Goal: Task Accomplishment & Management: Use online tool/utility

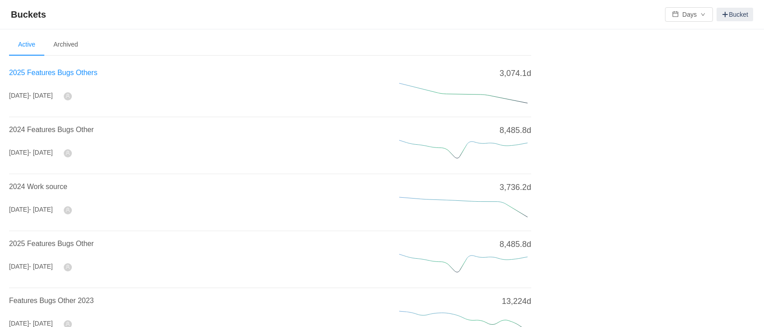
click at [78, 72] on span "2025 Features Bugs Others" at bounding box center [53, 73] width 88 height 8
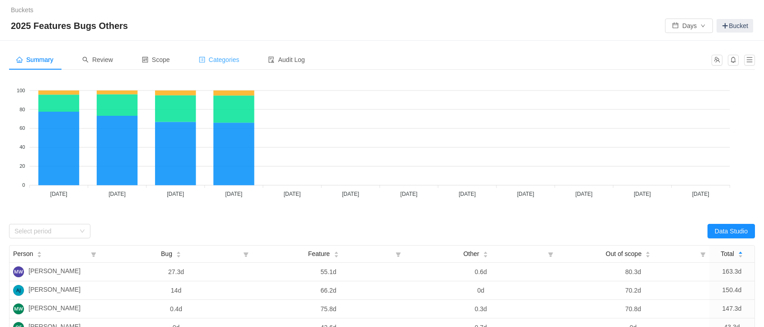
click at [206, 64] on div "Categories" at bounding box center [219, 60] width 55 height 20
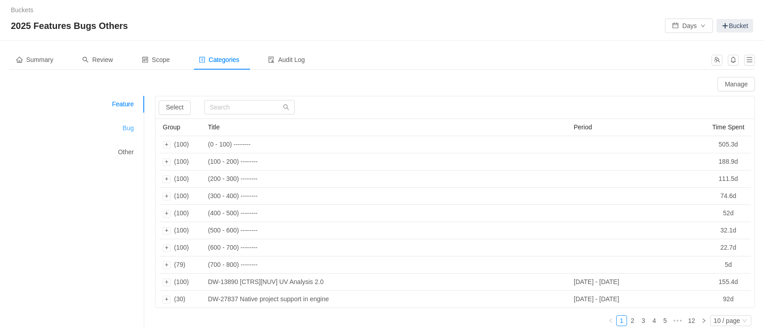
click at [130, 132] on div "Bug" at bounding box center [77, 128] width 136 height 17
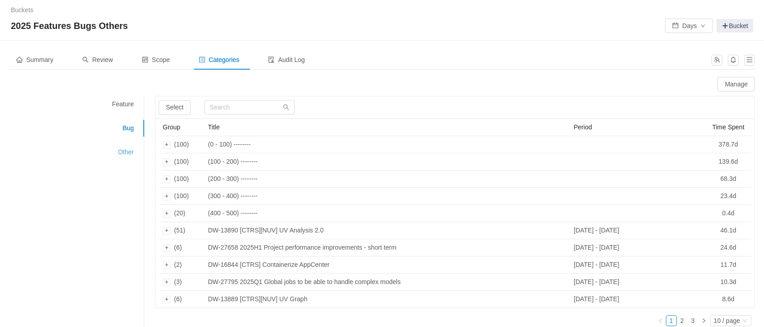
click at [126, 154] on div "Other" at bounding box center [77, 152] width 136 height 17
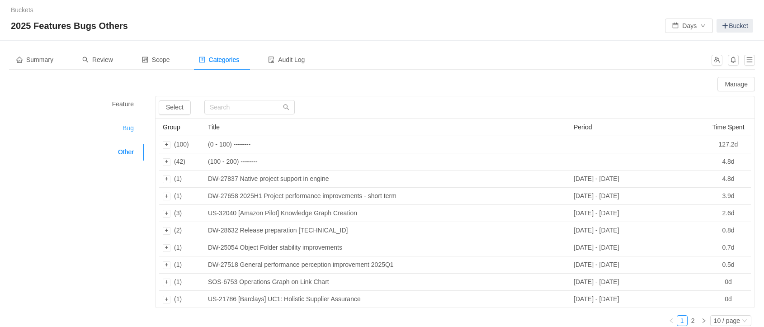
click at [127, 122] on div "Bug" at bounding box center [77, 128] width 136 height 17
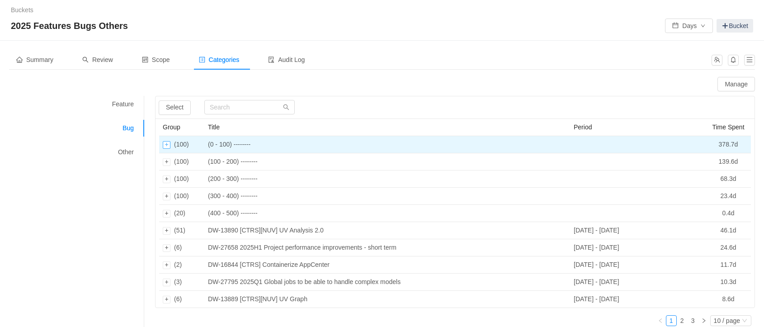
click at [166, 144] on div "Expand row" at bounding box center [167, 145] width 8 height 8
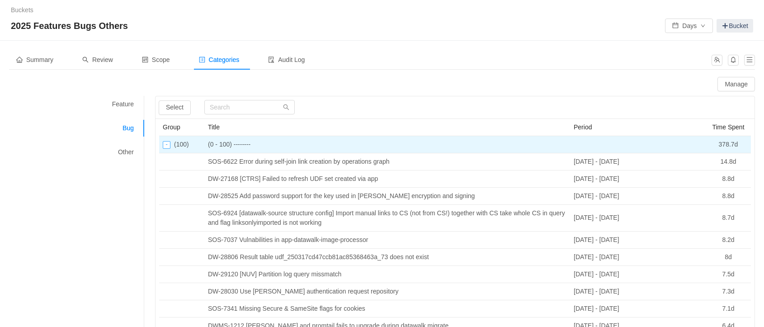
click at [166, 144] on div "Collapse row" at bounding box center [167, 145] width 8 height 8
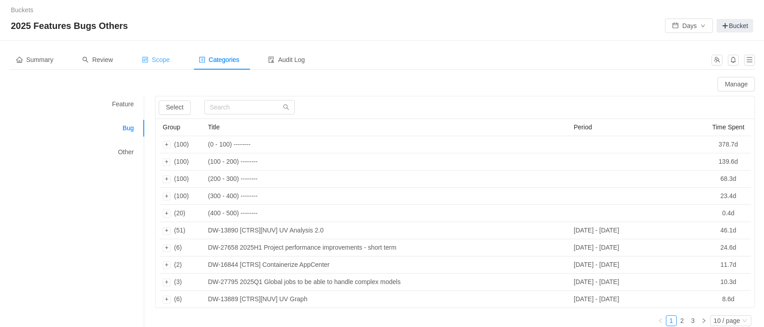
click at [157, 59] on span "Scope" at bounding box center [156, 59] width 28 height 7
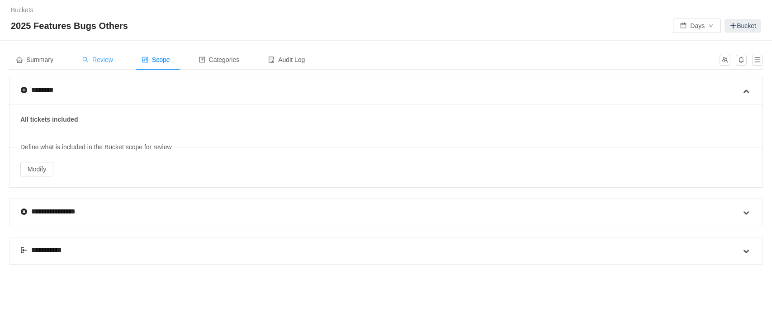
click at [100, 63] on span "Review" at bounding box center [97, 59] width 31 height 7
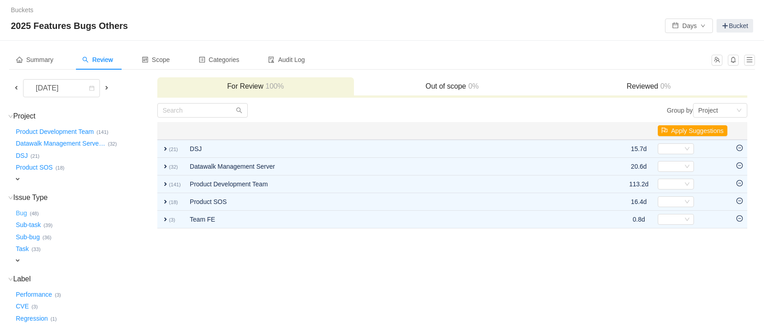
click at [22, 213] on button "Bug …" at bounding box center [22, 213] width 16 height 14
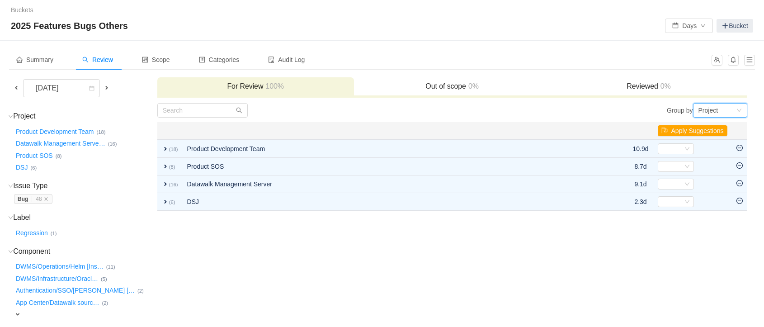
click at [707, 106] on div "Project" at bounding box center [709, 111] width 20 height 14
click at [714, 171] on li "Issue Type" at bounding box center [720, 171] width 54 height 14
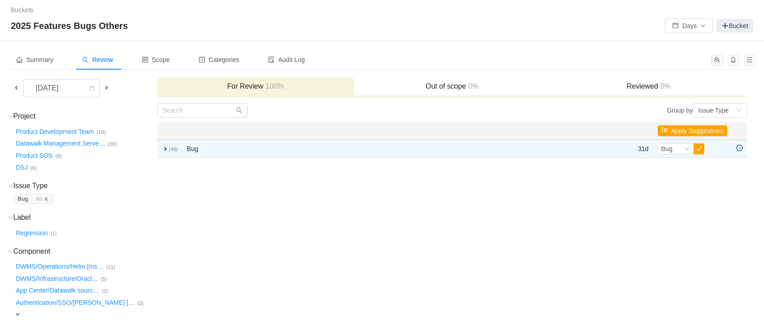
click at [46, 200] on icon "icon: close" at bounding box center [46, 199] width 5 height 5
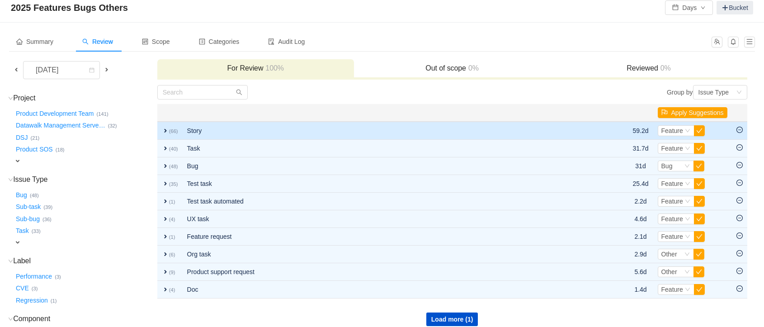
scroll to position [29, 0]
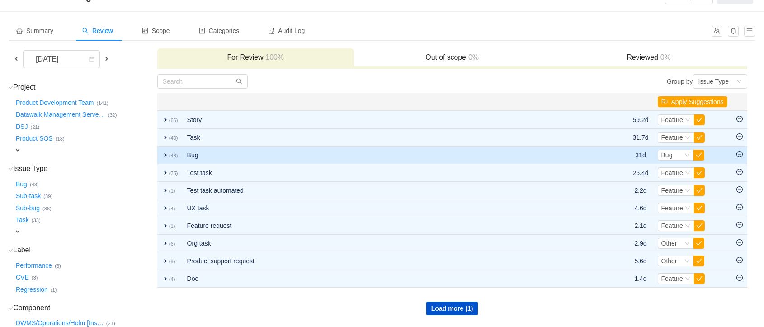
click at [165, 158] on td "expand (48)" at bounding box center [169, 156] width 25 height 18
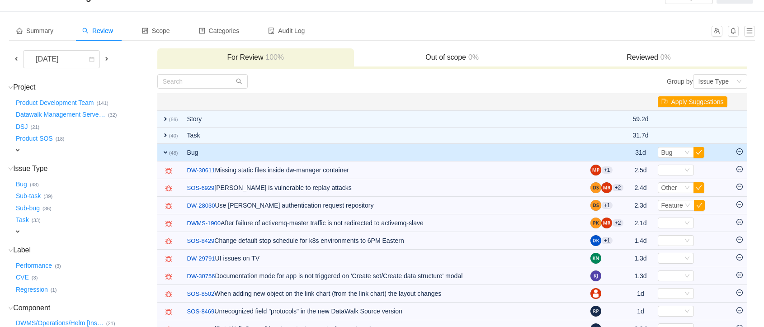
click at [163, 154] on span "expand" at bounding box center [165, 152] width 7 height 7
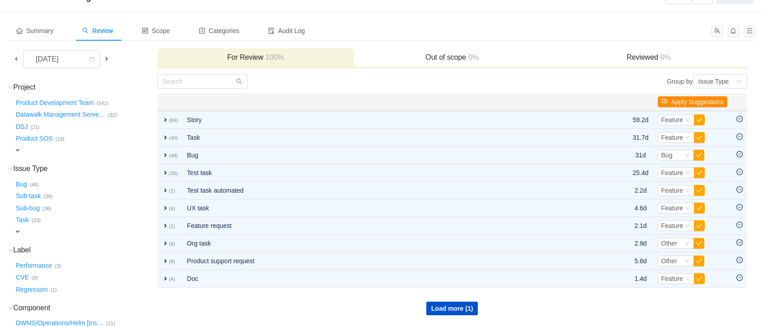
click at [694, 102] on button "Apply Suggestions" at bounding box center [693, 101] width 70 height 11
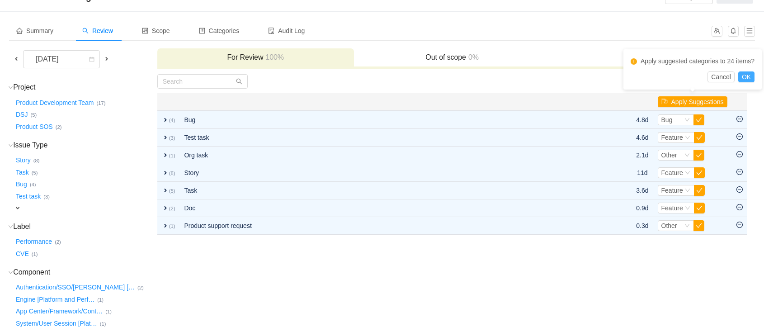
click at [746, 76] on button "OK" at bounding box center [747, 76] width 16 height 11
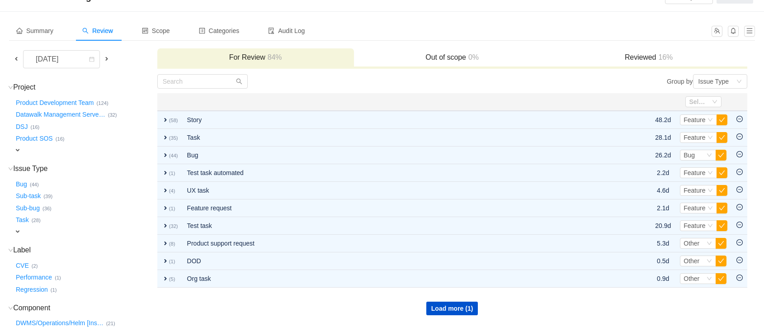
click at [412, 56] on h3 "Out of scope 0%" at bounding box center [453, 57] width 188 height 9
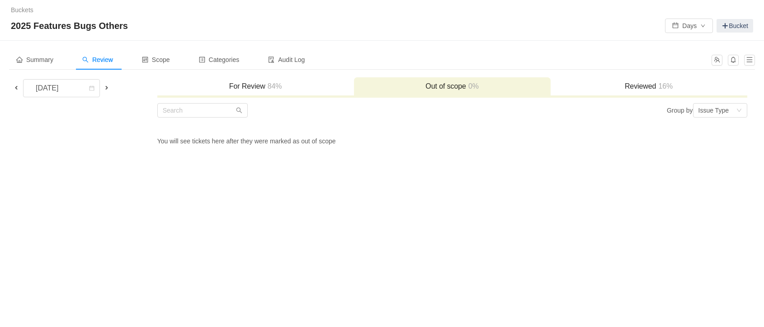
scroll to position [0, 0]
click at [264, 83] on h3 "For Review 84%" at bounding box center [258, 86] width 190 height 9
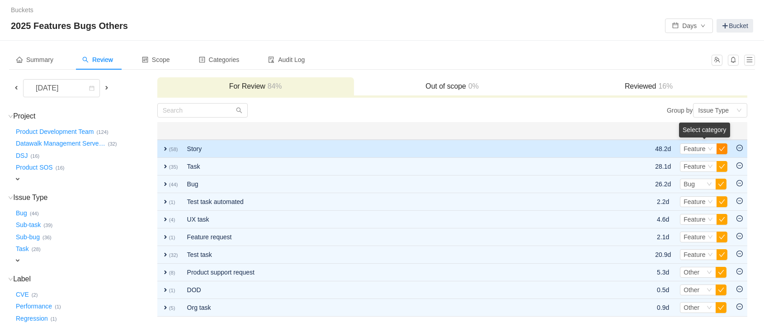
click at [722, 147] on button "button" at bounding box center [722, 148] width 11 height 11
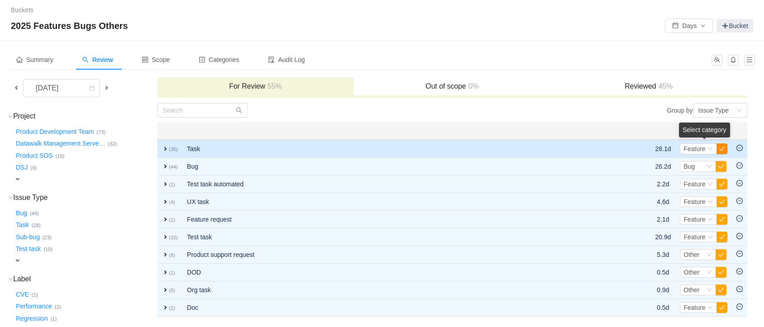
click at [722, 151] on button "button" at bounding box center [722, 148] width 11 height 11
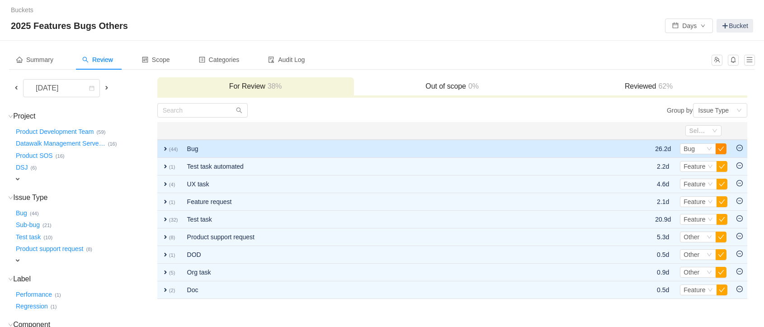
click at [722, 144] on button "button" at bounding box center [721, 148] width 11 height 11
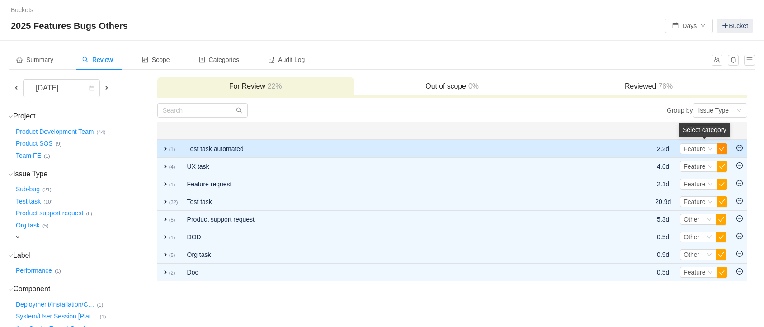
click at [722, 148] on button "button" at bounding box center [722, 148] width 11 height 11
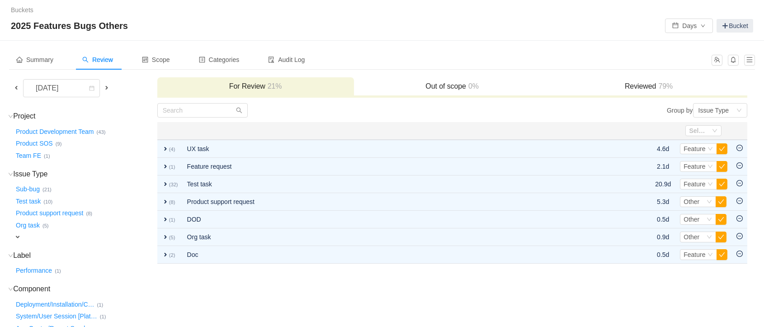
click at [722, 148] on button "button" at bounding box center [722, 148] width 11 height 11
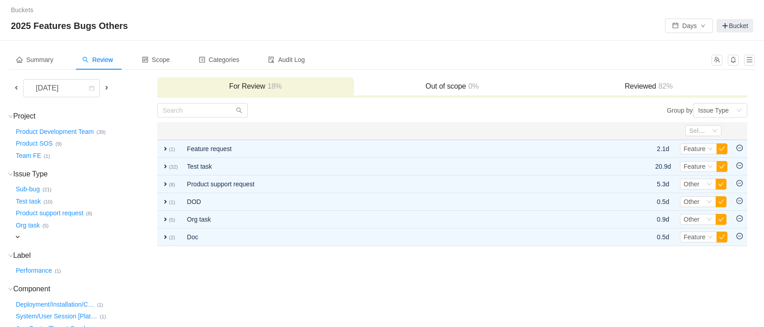
click at [722, 148] on button "button" at bounding box center [722, 148] width 11 height 11
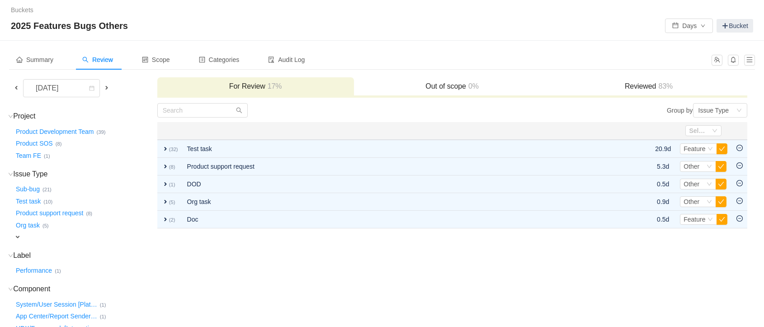
click at [722, 148] on button "button" at bounding box center [722, 148] width 11 height 11
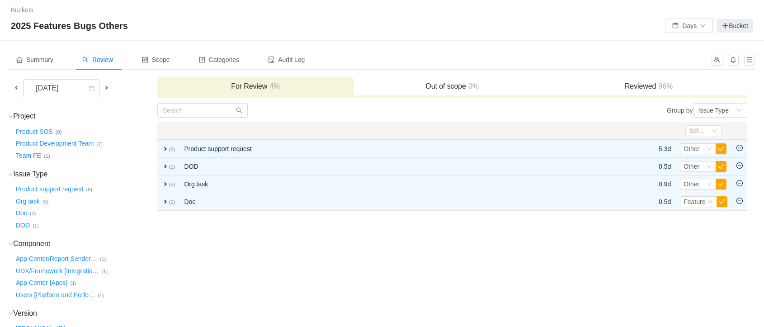
click at [722, 148] on button "button" at bounding box center [721, 148] width 11 height 11
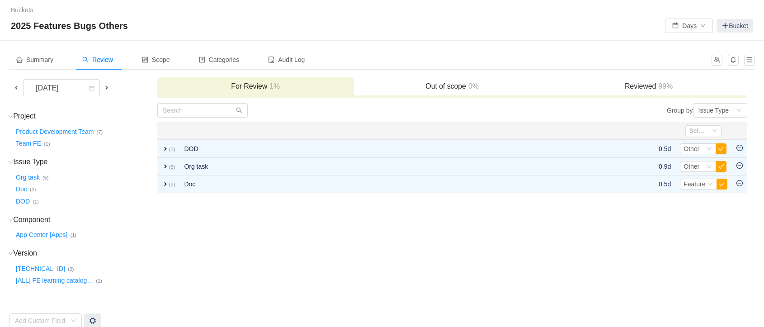
click at [722, 148] on button "button" at bounding box center [721, 148] width 11 height 11
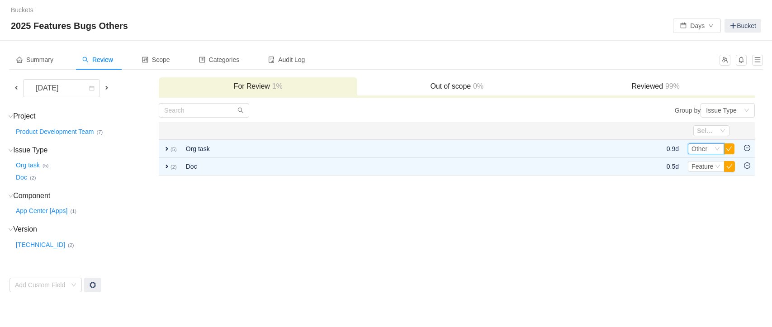
click at [722, 148] on div "Select Other" at bounding box center [706, 148] width 36 height 11
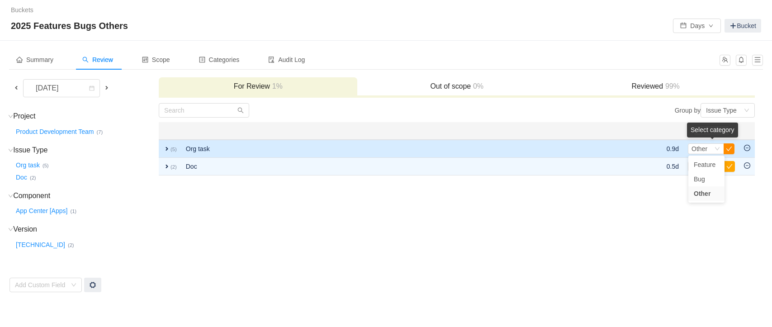
click at [726, 147] on button "button" at bounding box center [729, 148] width 11 height 11
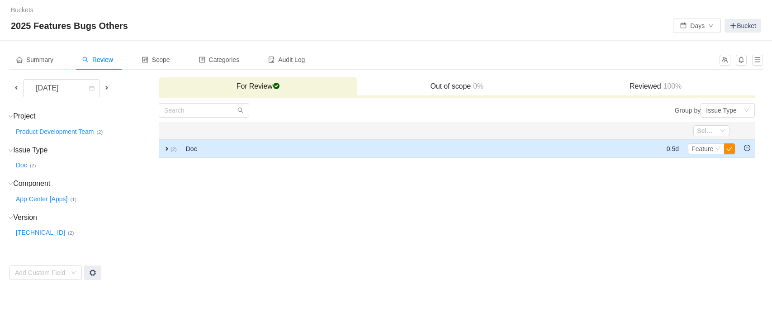
click at [727, 149] on button "button" at bounding box center [729, 148] width 11 height 11
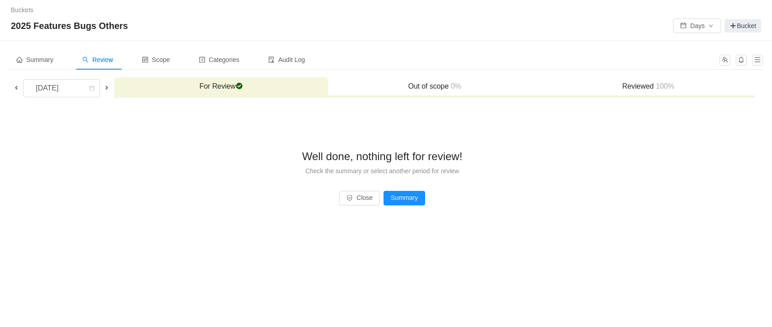
click at [21, 83] on span at bounding box center [16, 88] width 11 height 10
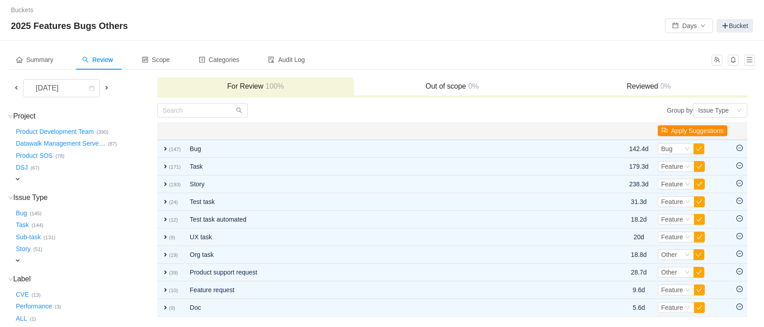
click at [703, 126] on button "Apply Suggestions" at bounding box center [693, 130] width 70 height 11
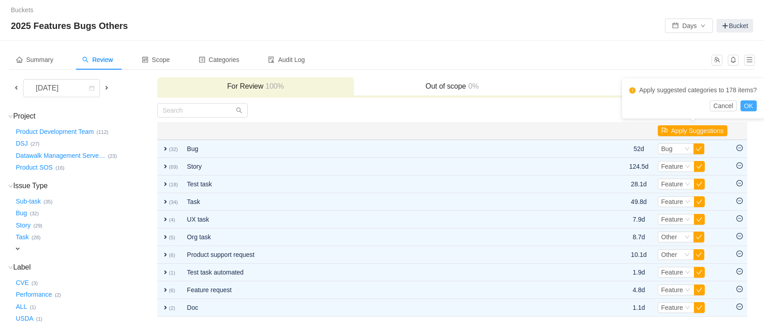
click at [744, 105] on button "OK" at bounding box center [749, 105] width 16 height 11
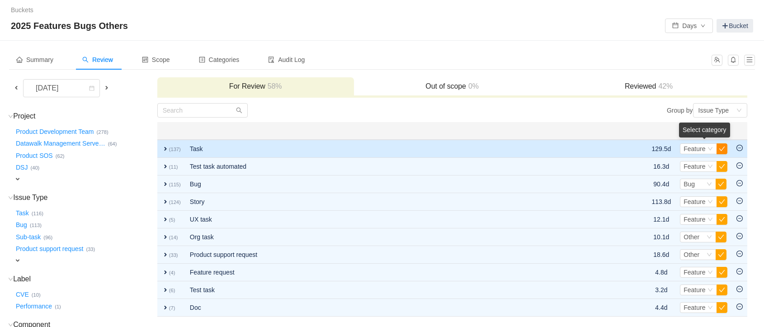
click at [721, 148] on button "button" at bounding box center [722, 148] width 11 height 11
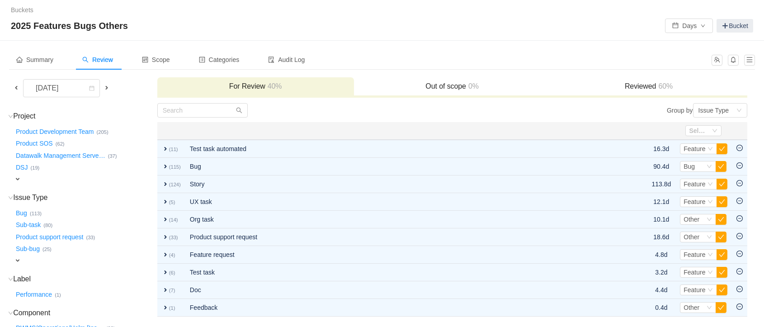
click at [721, 148] on button "button" at bounding box center [722, 148] width 11 height 11
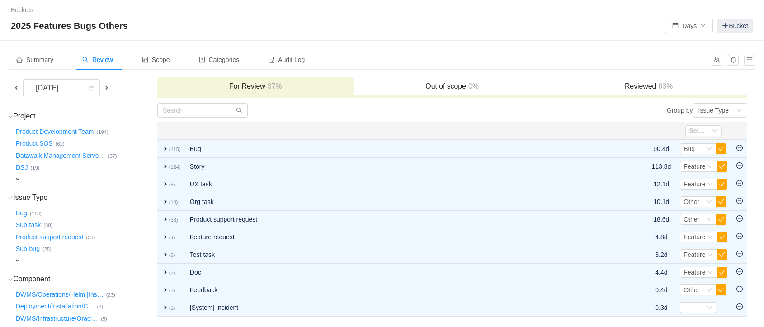
click at [721, 148] on button "button" at bounding box center [721, 148] width 11 height 11
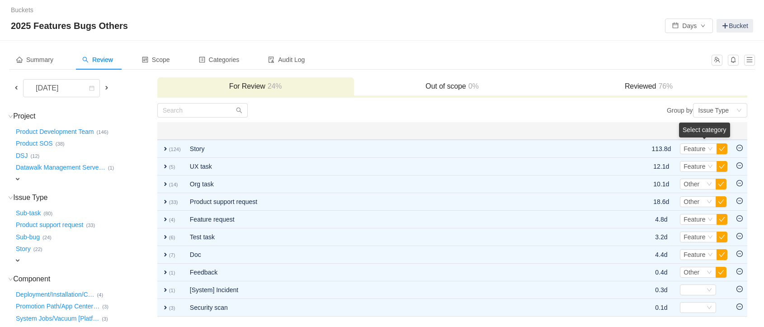
click at [721, 148] on button "button" at bounding box center [722, 148] width 11 height 11
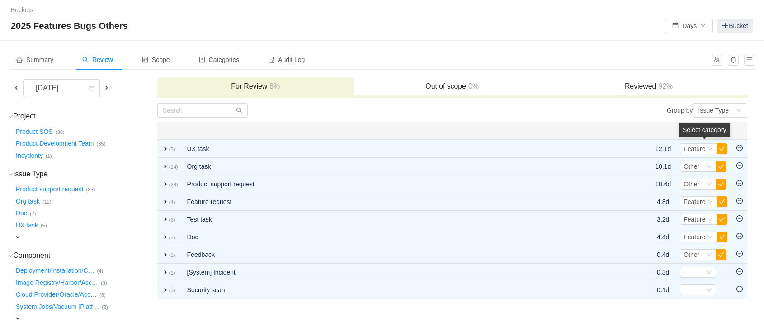
click at [721, 148] on button "button" at bounding box center [722, 148] width 11 height 11
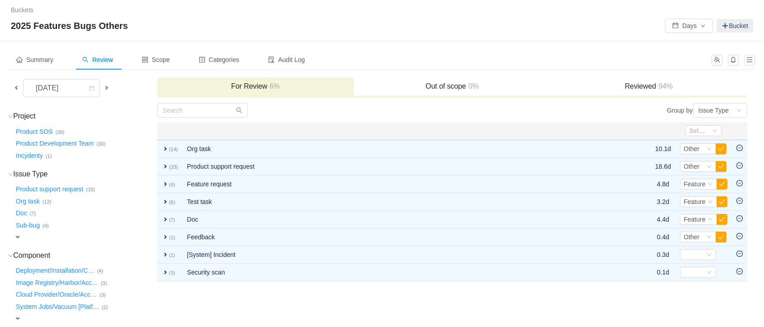
click at [721, 148] on button "button" at bounding box center [721, 148] width 11 height 11
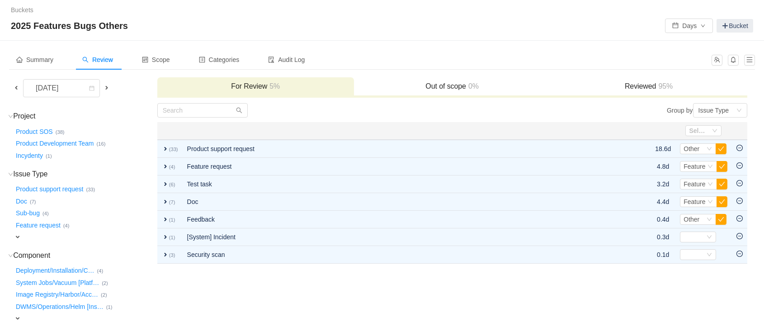
click at [721, 148] on button "button" at bounding box center [721, 148] width 11 height 11
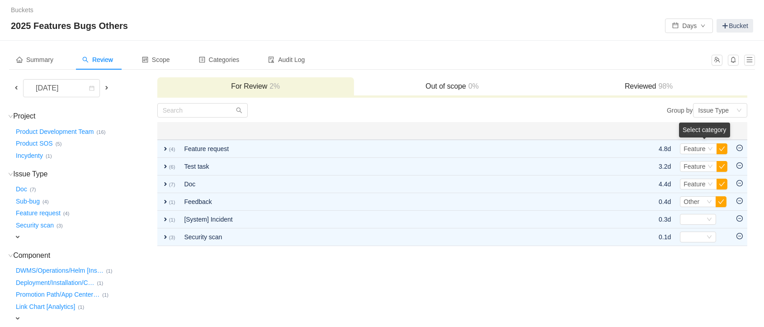
click at [721, 148] on button "button" at bounding box center [722, 148] width 11 height 11
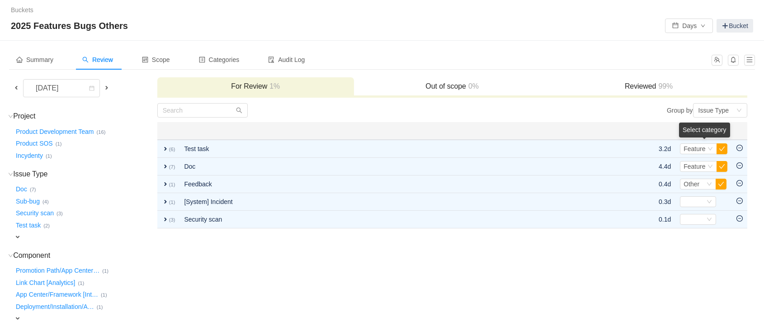
click at [721, 148] on button "button" at bounding box center [722, 148] width 11 height 11
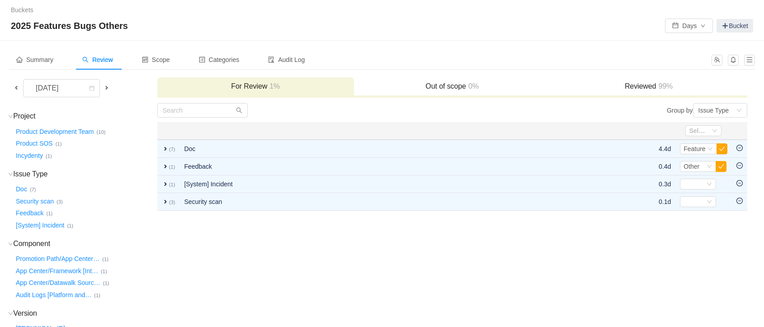
click at [721, 148] on button "button" at bounding box center [722, 148] width 11 height 11
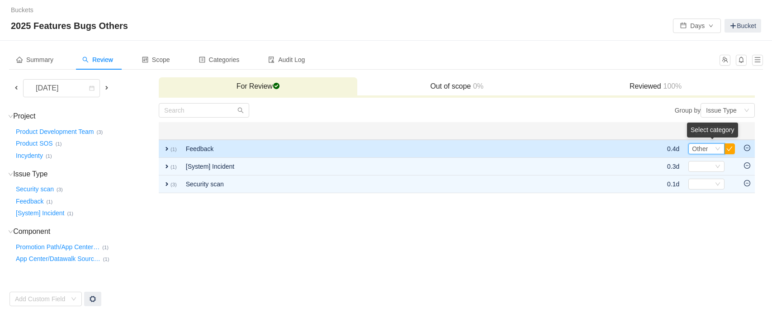
click at [724, 148] on div "Select Other" at bounding box center [706, 148] width 36 height 11
click at [726, 148] on button "button" at bounding box center [729, 148] width 11 height 11
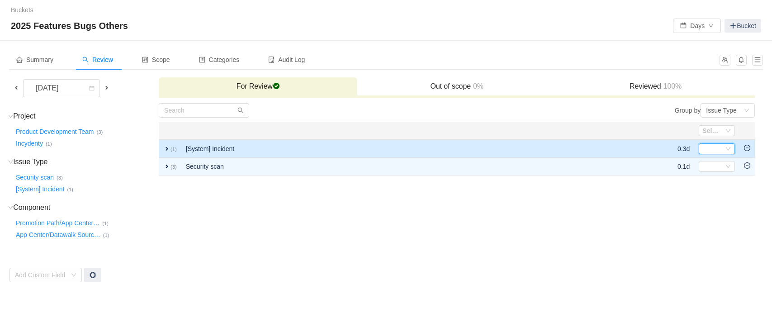
click at [728, 146] on icon "icon: down" at bounding box center [728, 148] width 5 height 5
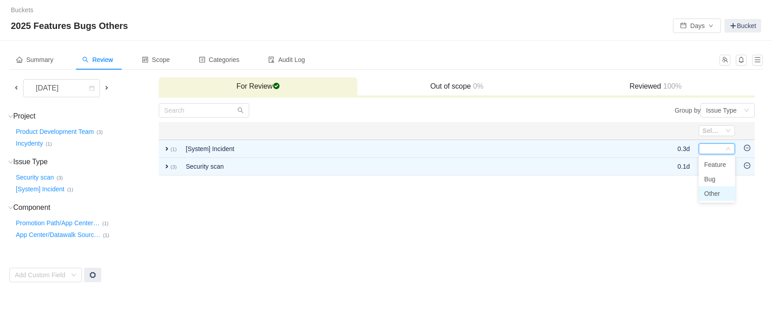
click at [714, 190] on span "Other" at bounding box center [712, 193] width 16 height 7
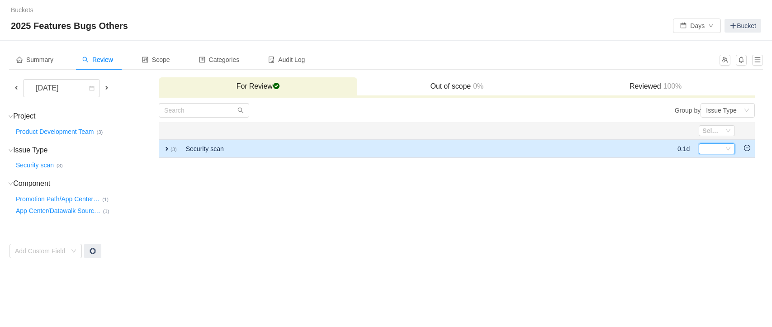
click at [726, 153] on div "Select" at bounding box center [717, 148] width 36 height 11
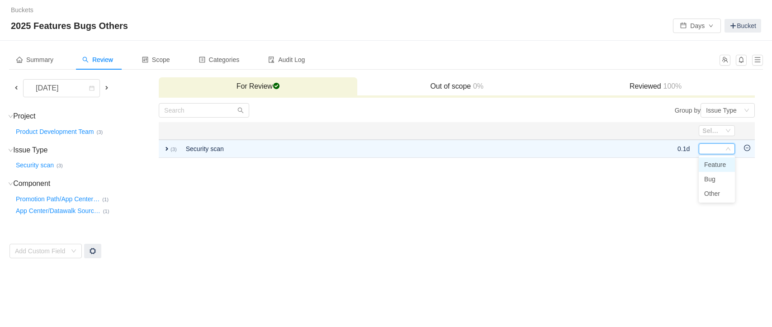
click at [707, 163] on span "Feature" at bounding box center [715, 164] width 22 height 7
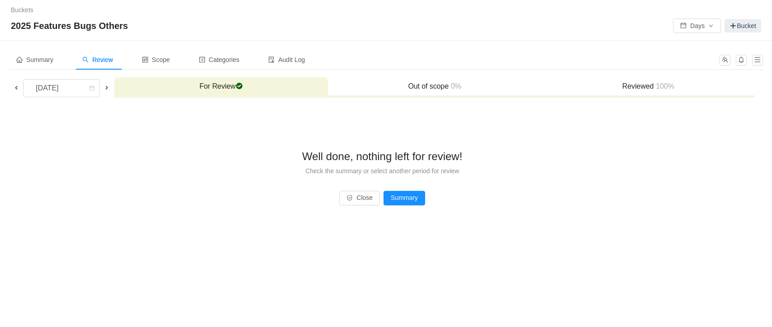
click at [13, 84] on span at bounding box center [16, 87] width 7 height 7
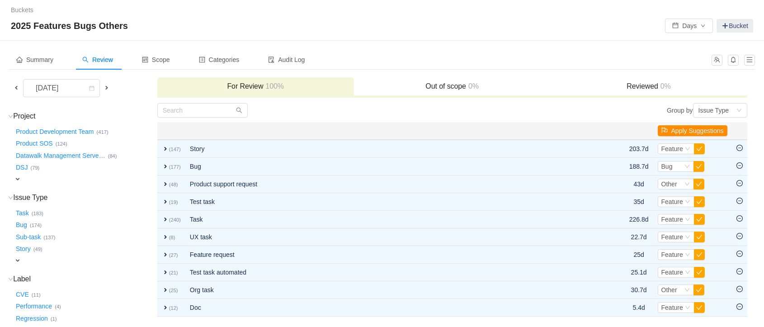
click at [691, 133] on button "Apply Suggestions" at bounding box center [693, 130] width 70 height 11
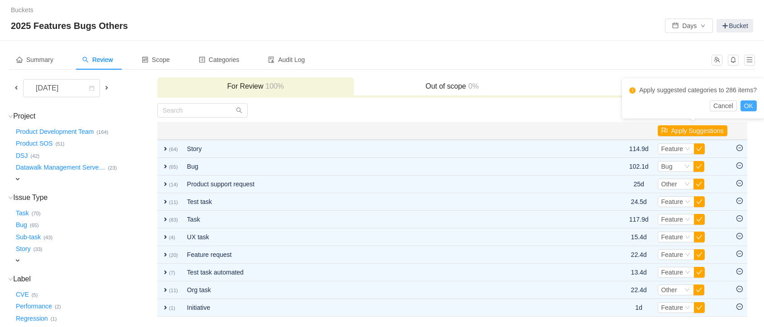
click at [745, 103] on button "OK" at bounding box center [749, 105] width 16 height 11
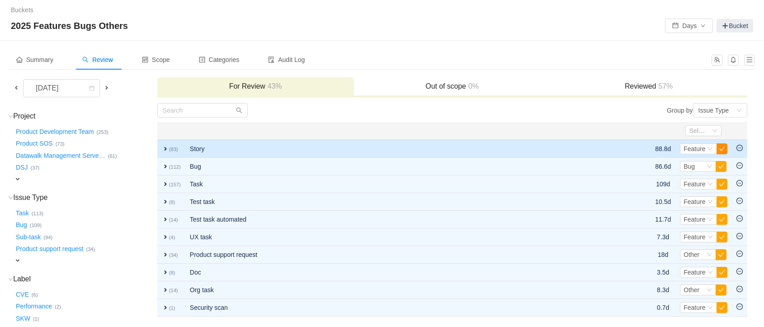
click at [722, 149] on button "button" at bounding box center [722, 148] width 11 height 11
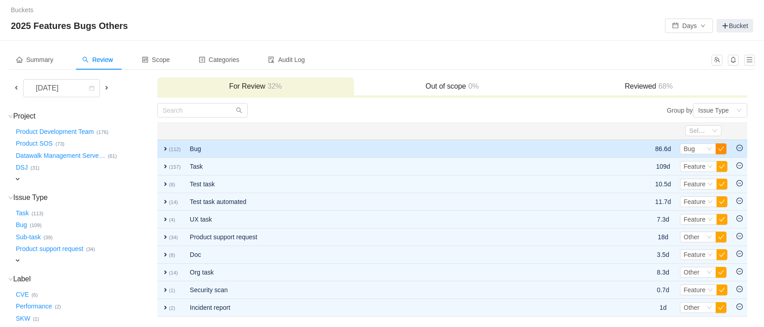
click at [722, 149] on button "button" at bounding box center [721, 148] width 11 height 11
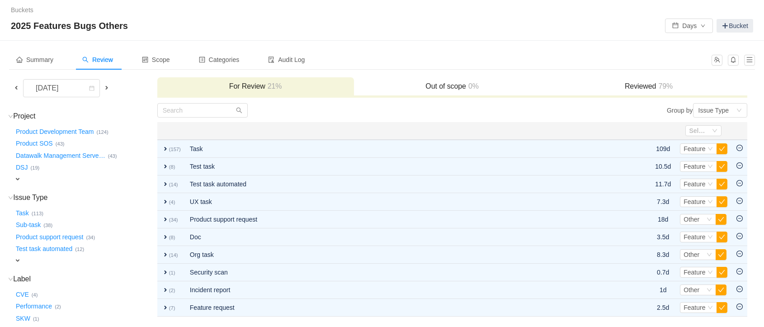
click at [722, 149] on button "button" at bounding box center [722, 148] width 11 height 11
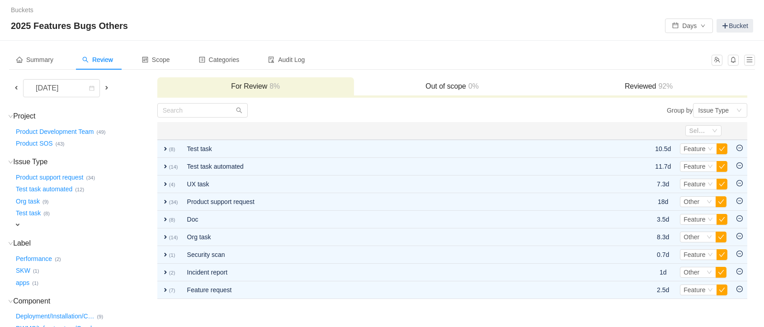
click at [722, 149] on button "button" at bounding box center [722, 148] width 11 height 11
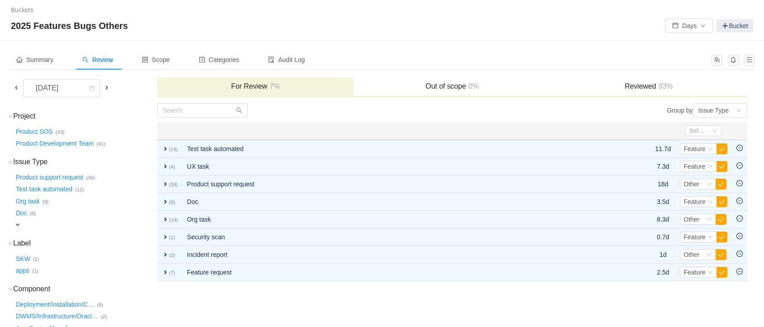
click at [722, 149] on button "button" at bounding box center [722, 148] width 11 height 11
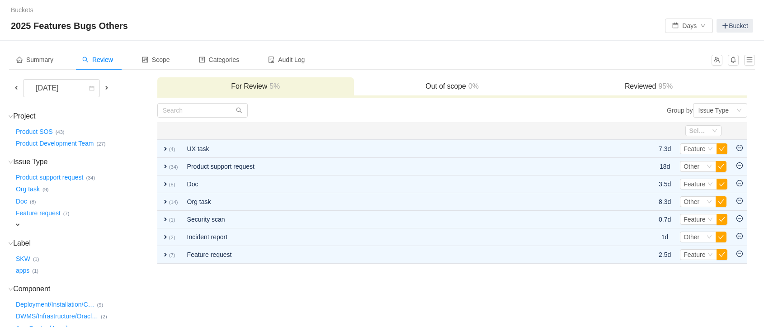
click at [722, 149] on button "button" at bounding box center [722, 148] width 11 height 11
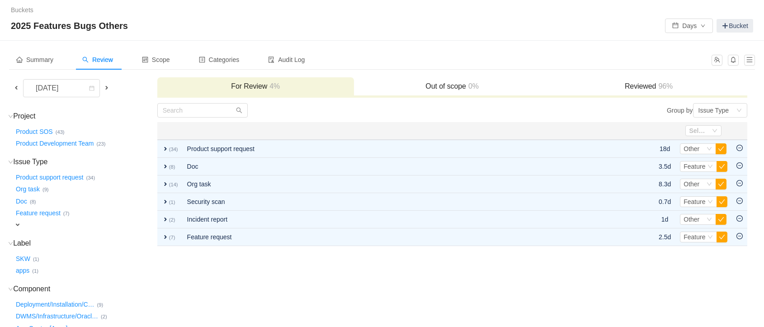
click at [722, 149] on button "button" at bounding box center [721, 148] width 11 height 11
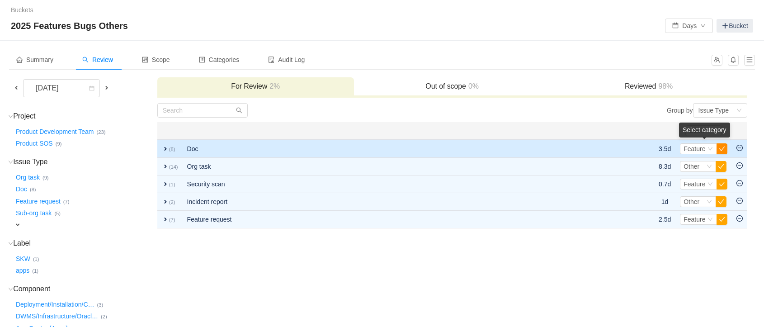
click at [723, 149] on button "button" at bounding box center [722, 148] width 11 height 11
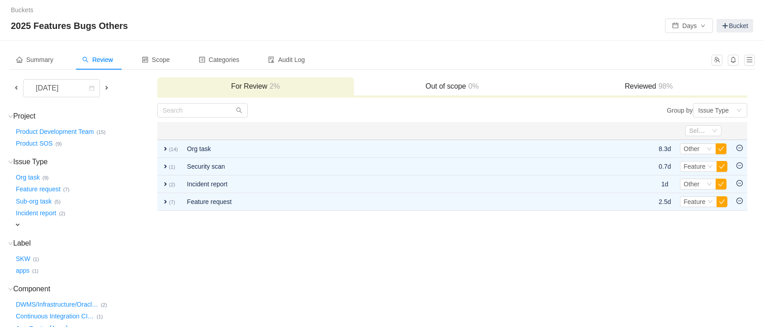
click at [723, 149] on button "button" at bounding box center [721, 148] width 11 height 11
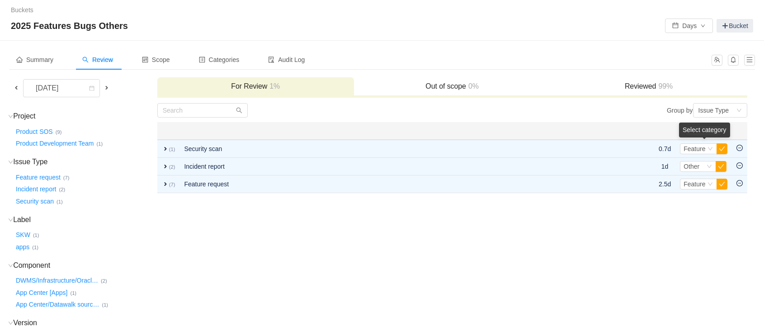
click at [723, 149] on button "button" at bounding box center [722, 148] width 11 height 11
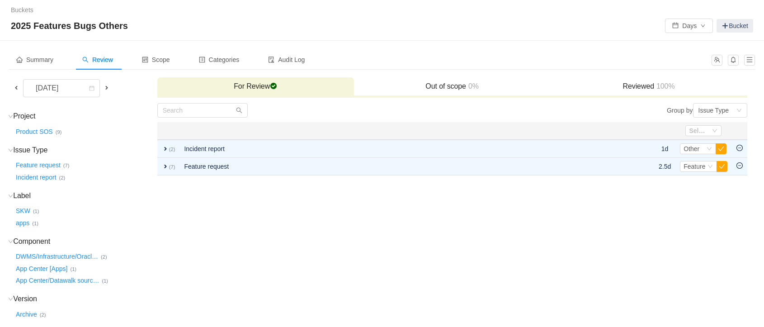
click at [723, 149] on button "button" at bounding box center [721, 148] width 11 height 11
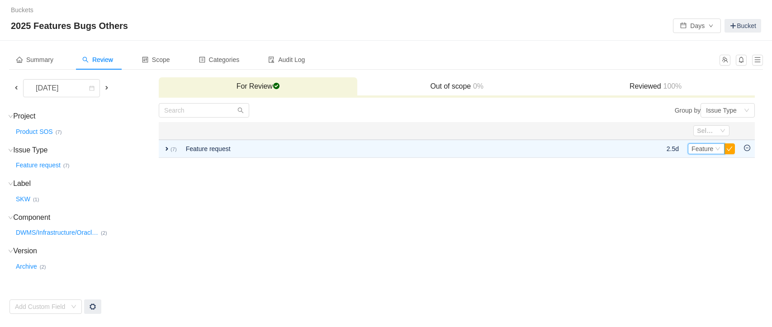
click at [723, 149] on div "Select Feature" at bounding box center [706, 148] width 37 height 11
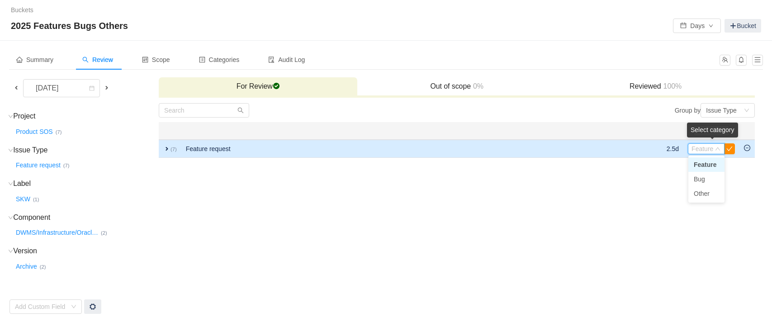
click at [725, 149] on button "button" at bounding box center [729, 148] width 11 height 11
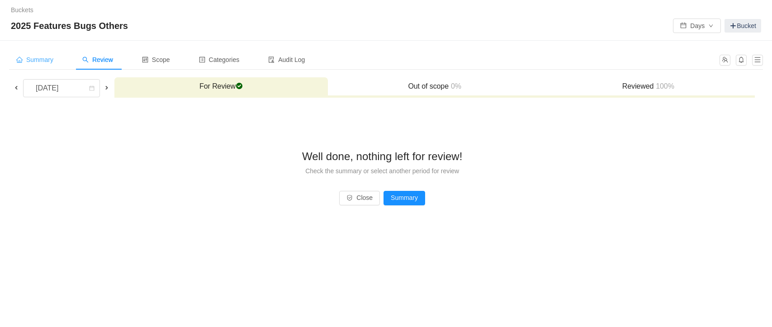
click at [26, 59] on span "Summary" at bounding box center [34, 59] width 37 height 7
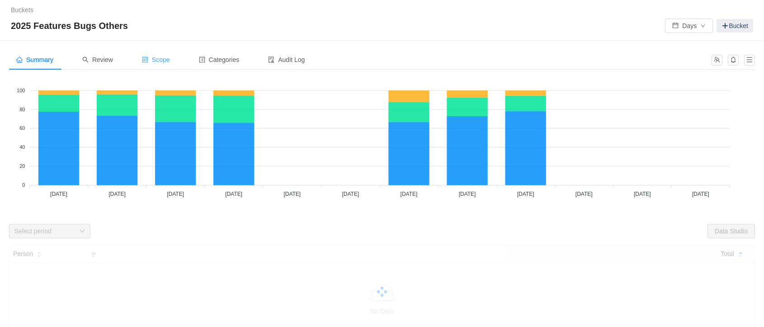
click at [161, 57] on span "Scope" at bounding box center [156, 59] width 28 height 7
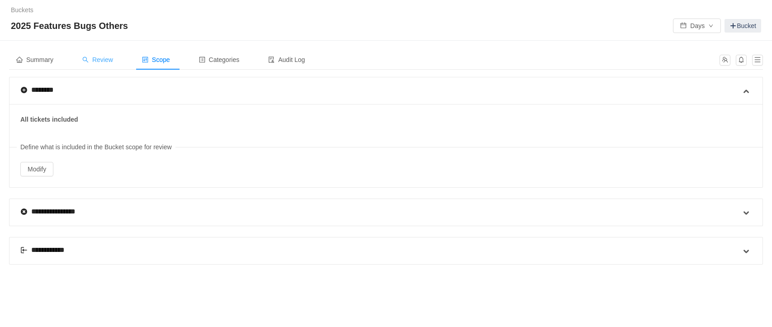
click at [106, 63] on span "Review" at bounding box center [97, 59] width 31 height 7
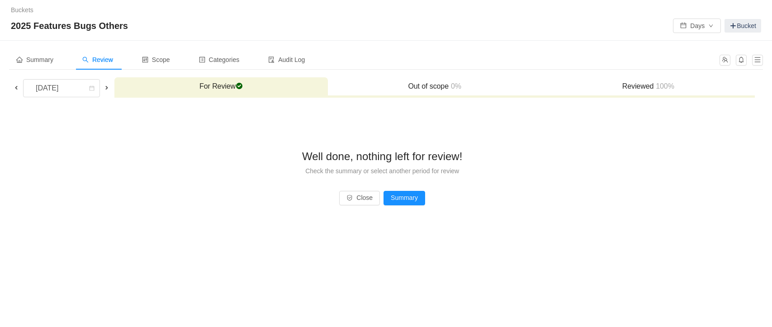
click at [19, 89] on span at bounding box center [16, 87] width 7 height 7
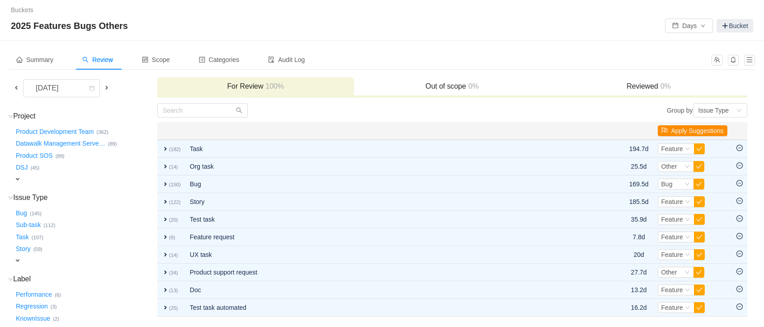
click at [690, 129] on button "Apply Suggestions" at bounding box center [693, 130] width 70 height 11
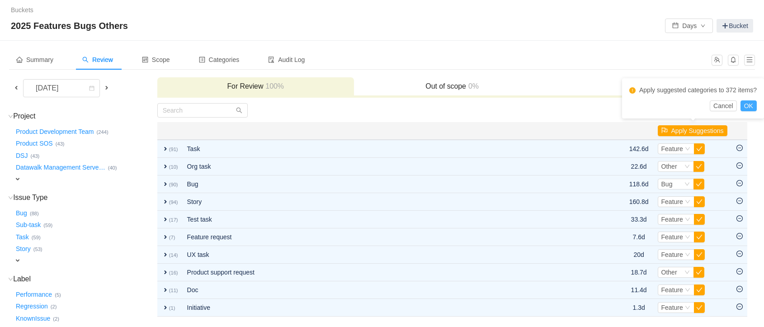
click at [749, 107] on button "OK" at bounding box center [749, 105] width 16 height 11
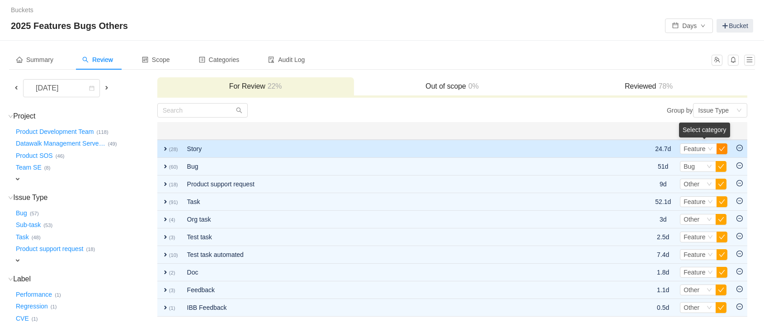
click at [719, 147] on button "button" at bounding box center [722, 148] width 11 height 11
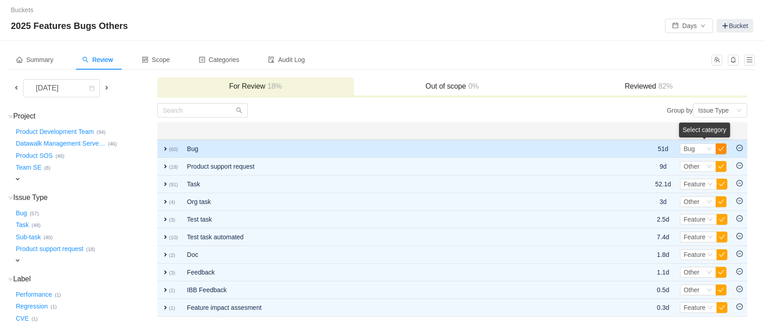
click at [721, 147] on button "button" at bounding box center [721, 148] width 11 height 11
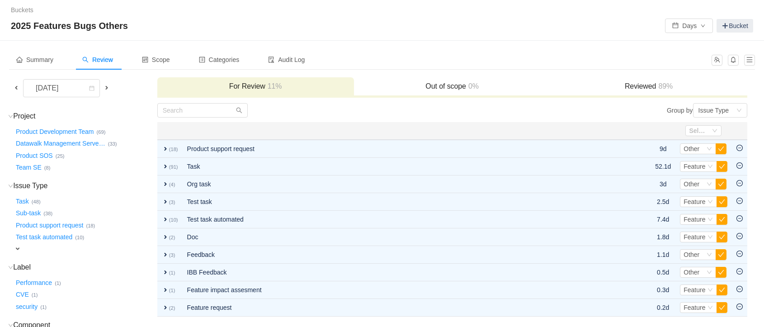
click at [721, 147] on button "button" at bounding box center [721, 148] width 11 height 11
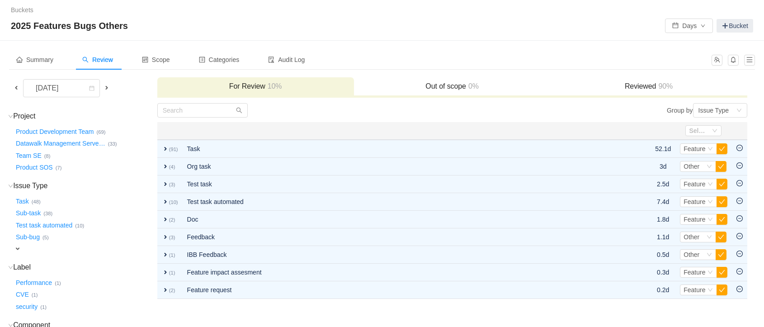
click at [721, 147] on button "button" at bounding box center [722, 148] width 11 height 11
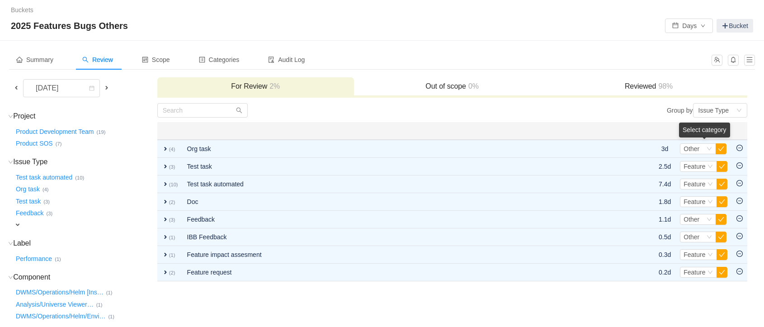
click at [721, 147] on button "button" at bounding box center [721, 148] width 11 height 11
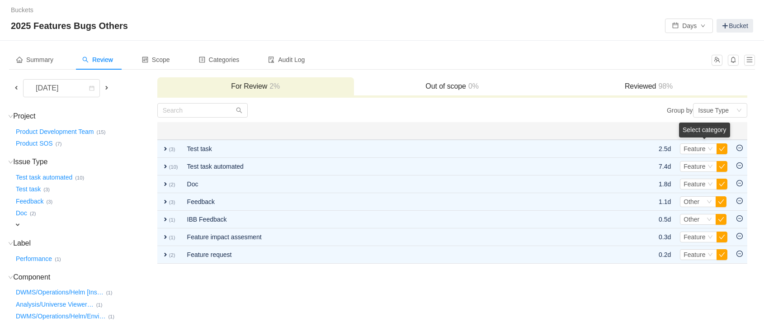
click at [721, 147] on button "button" at bounding box center [722, 148] width 11 height 11
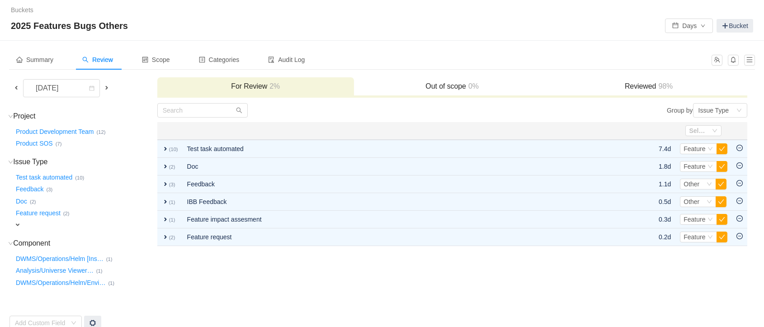
click at [721, 147] on button "button" at bounding box center [722, 148] width 11 height 11
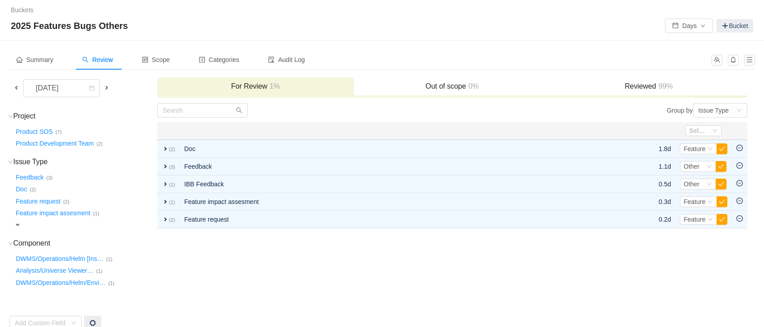
click at [721, 147] on button "button" at bounding box center [722, 148] width 11 height 11
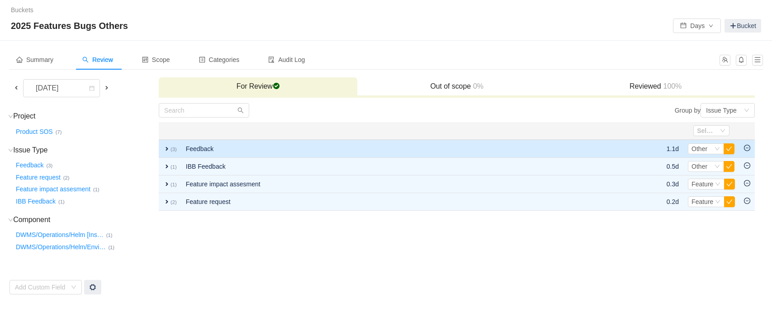
click at [735, 147] on td "Select Other Out of scope" at bounding box center [711, 149] width 56 height 18
click at [730, 147] on button "button" at bounding box center [729, 148] width 11 height 11
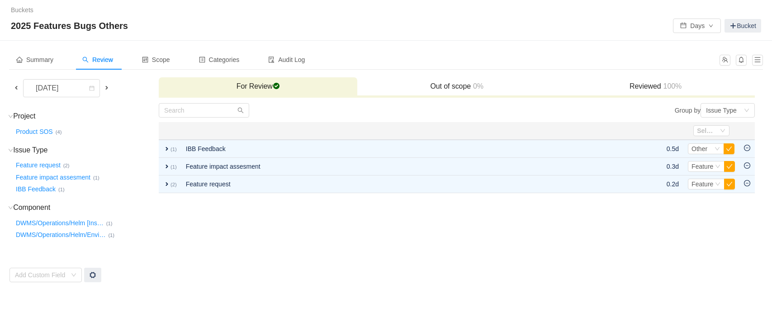
click at [730, 147] on button "button" at bounding box center [729, 148] width 11 height 11
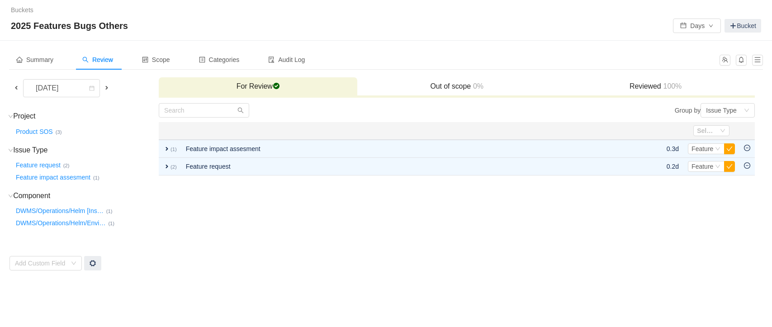
click at [730, 147] on button "button" at bounding box center [729, 148] width 11 height 11
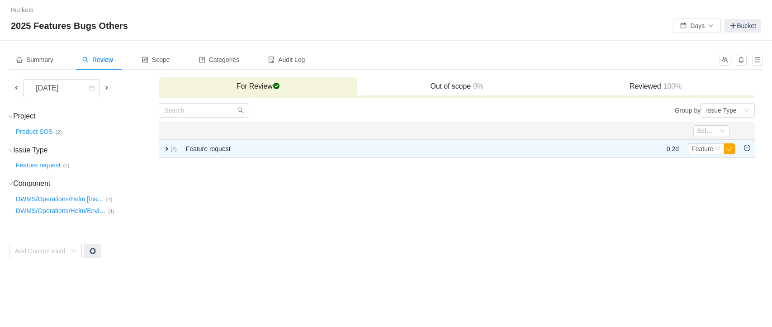
click at [730, 147] on button "button" at bounding box center [729, 148] width 11 height 11
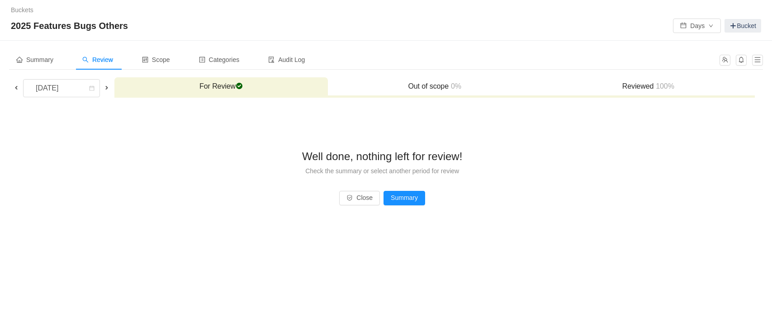
click at [17, 85] on span at bounding box center [16, 87] width 7 height 7
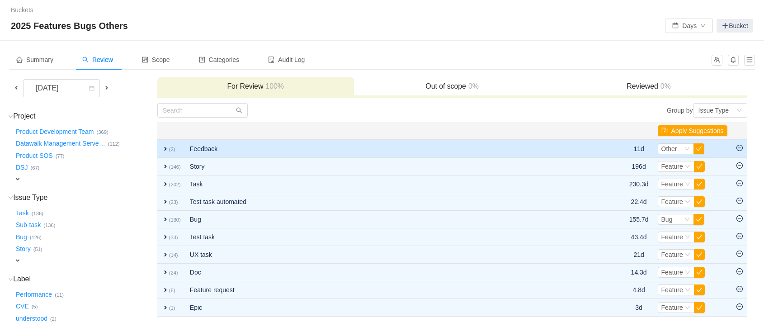
click at [163, 147] on span "expand" at bounding box center [165, 148] width 7 height 7
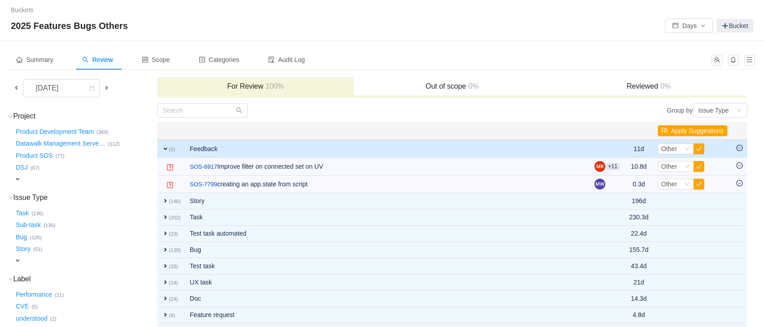
click at [167, 150] on span "expand" at bounding box center [165, 148] width 7 height 7
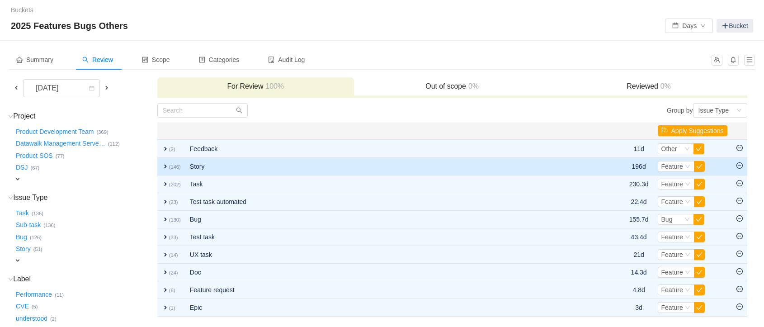
click at [166, 166] on span "expand" at bounding box center [165, 166] width 7 height 7
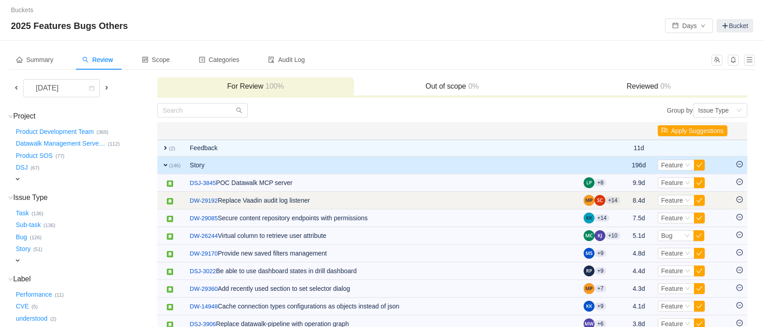
scroll to position [34, 0]
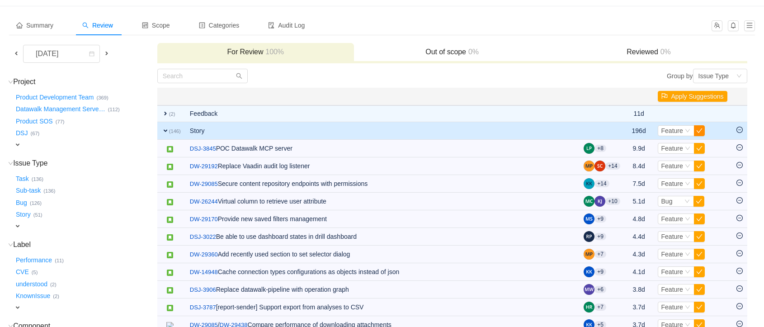
click at [701, 130] on button "button" at bounding box center [699, 130] width 11 height 11
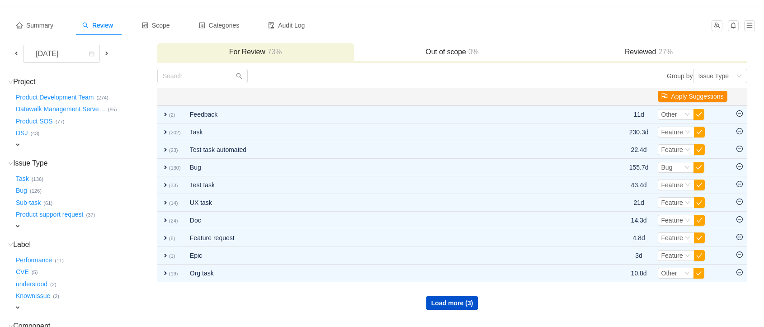
click at [706, 95] on button "Apply Suggestions" at bounding box center [693, 96] width 70 height 11
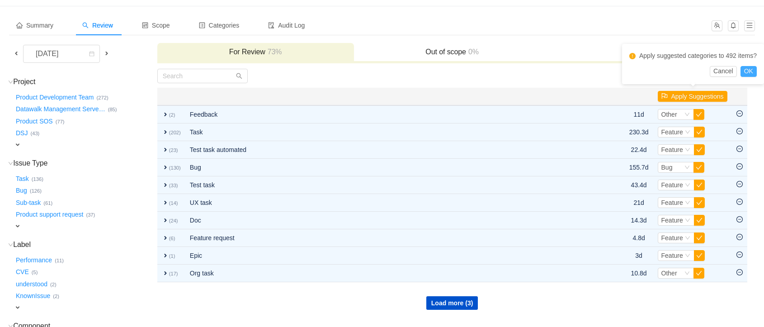
click at [748, 71] on button "OK" at bounding box center [749, 71] width 16 height 11
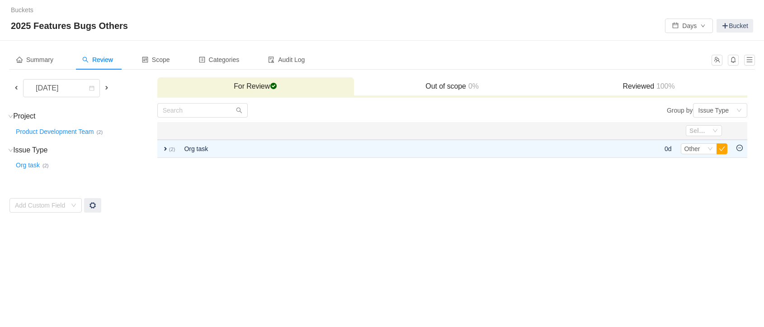
scroll to position [0, 0]
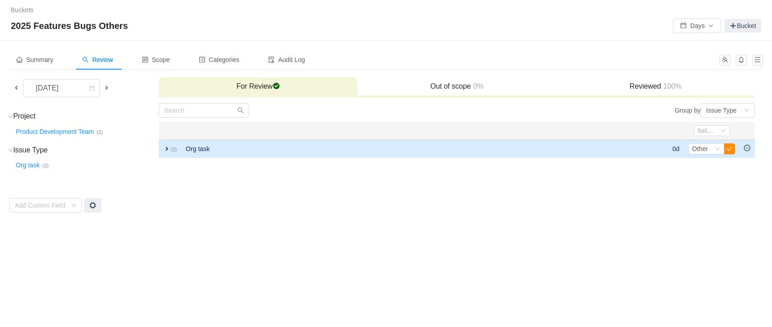
click at [731, 147] on button "button" at bounding box center [729, 148] width 11 height 11
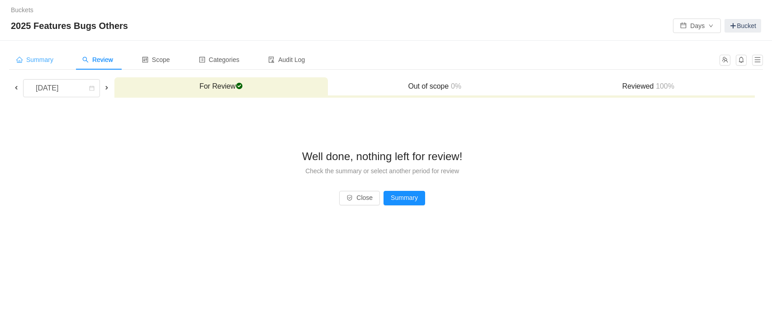
click at [49, 60] on span "Summary" at bounding box center [34, 59] width 37 height 7
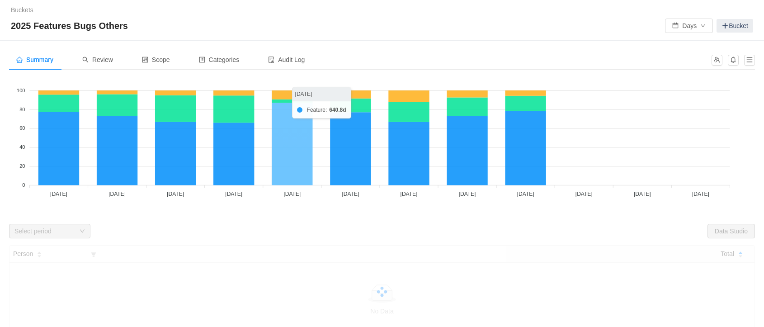
click at [295, 147] on icon at bounding box center [292, 144] width 41 height 82
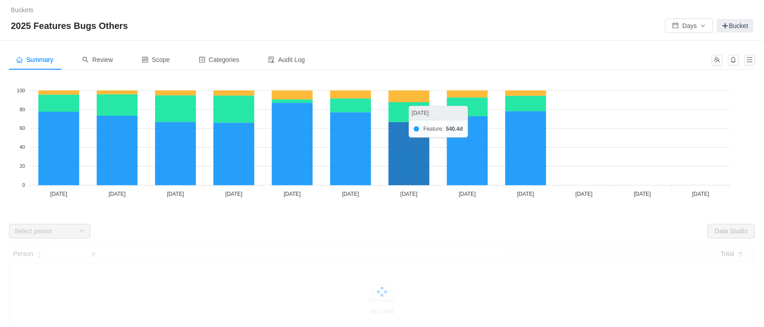
click at [408, 152] on icon at bounding box center [409, 153] width 41 height 63
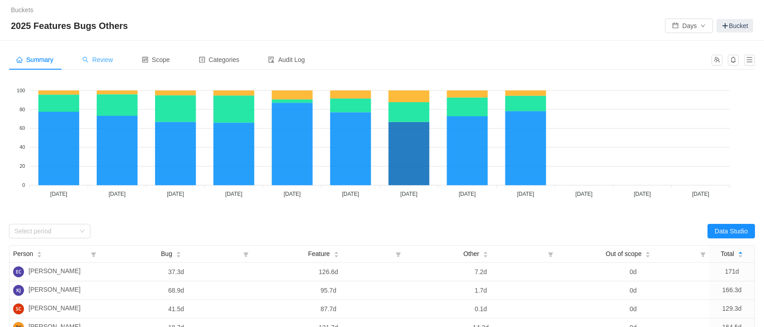
click at [107, 61] on span "Review" at bounding box center [97, 59] width 31 height 7
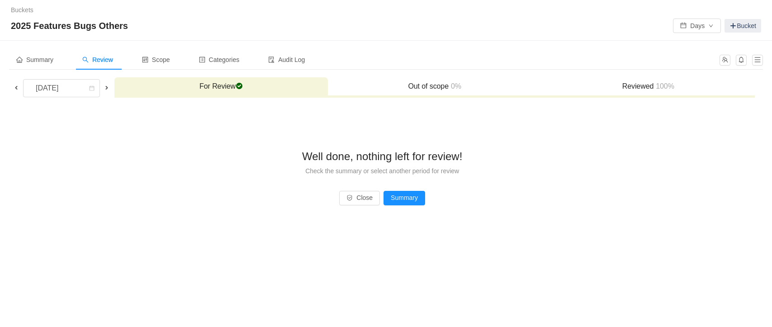
click at [641, 83] on h3 "Reviewed 100%" at bounding box center [648, 86] width 204 height 9
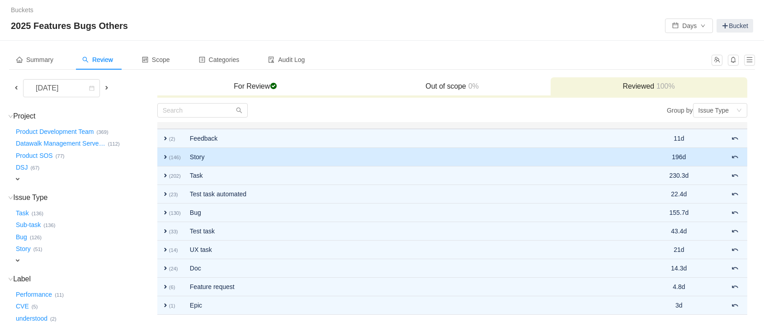
click at [166, 158] on span "expand" at bounding box center [165, 156] width 7 height 7
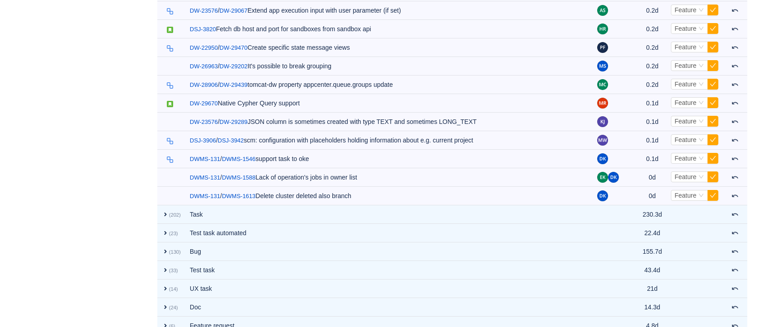
scroll to position [2725, 0]
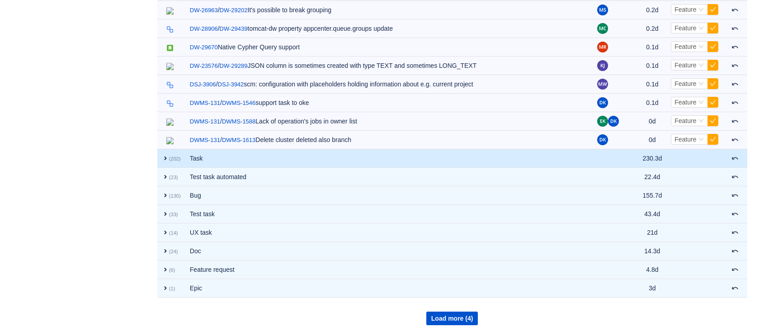
click at [161, 149] on td "expand (202)" at bounding box center [171, 158] width 28 height 19
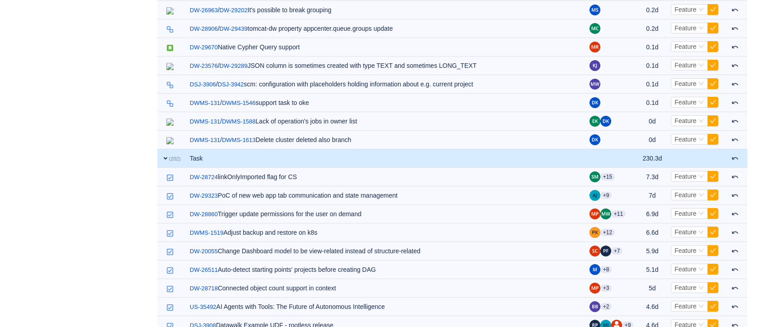
click at [166, 155] on span "expand" at bounding box center [165, 158] width 7 height 7
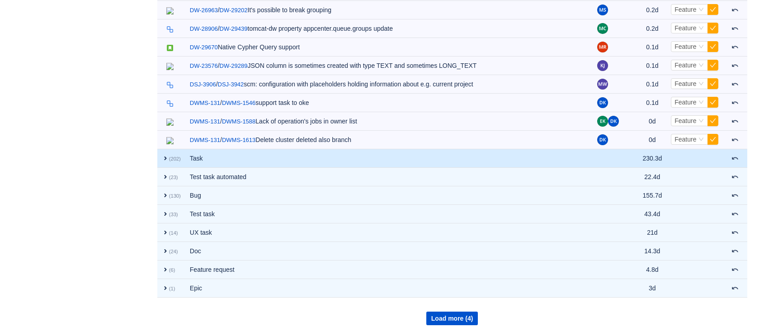
click at [166, 155] on span "expand" at bounding box center [165, 158] width 7 height 7
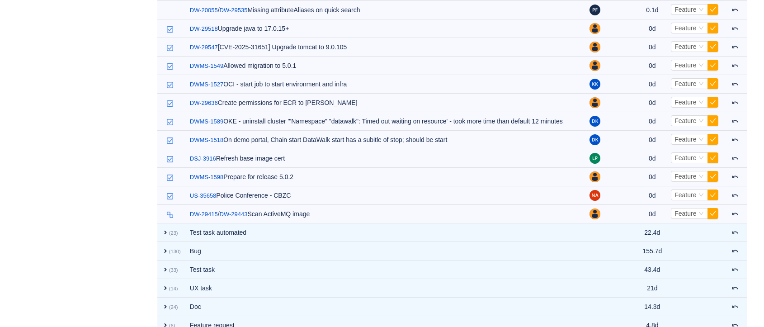
scroll to position [6461, 0]
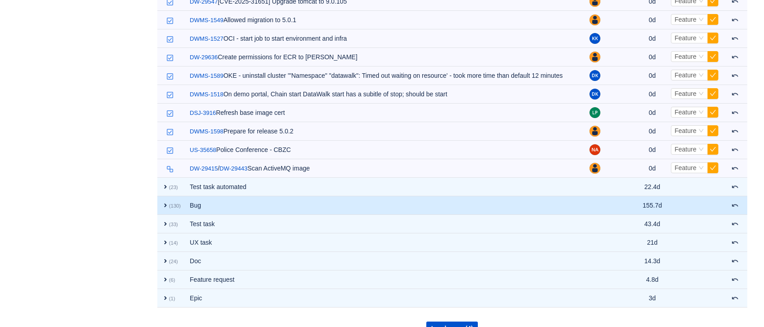
click at [159, 196] on td "expand (130)" at bounding box center [171, 205] width 28 height 19
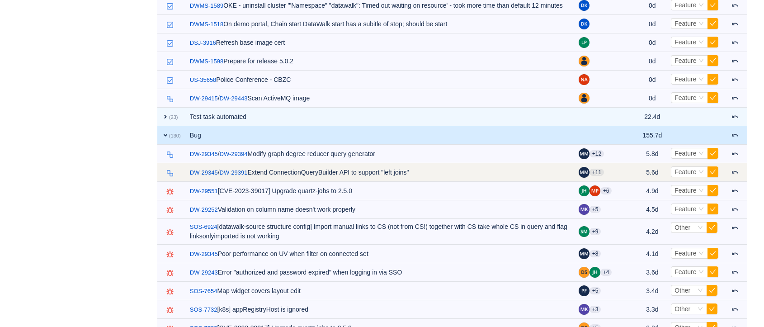
scroll to position [6532, 0]
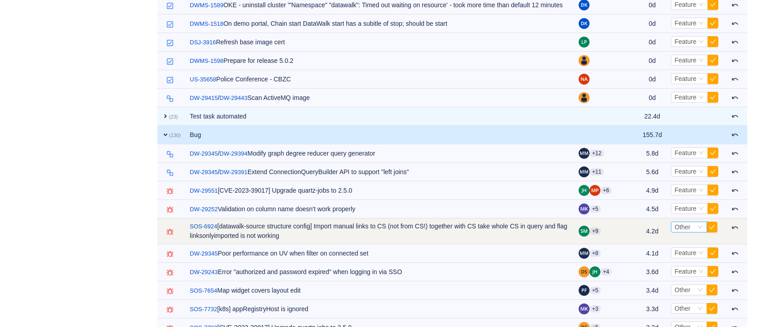
click at [701, 226] on icon "icon: down" at bounding box center [700, 227] width 5 height 3
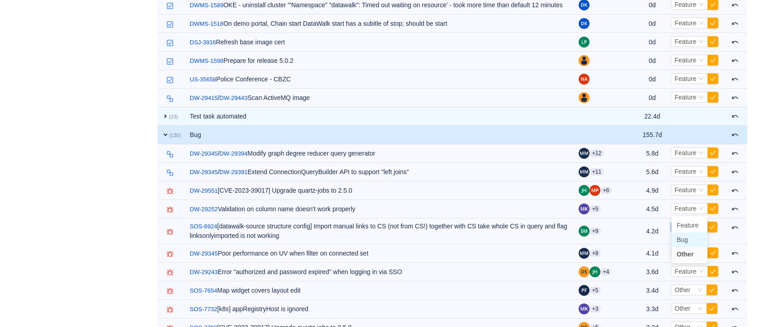
click at [690, 235] on li "Bug" at bounding box center [690, 240] width 36 height 14
click at [736, 131] on span at bounding box center [735, 134] width 7 height 7
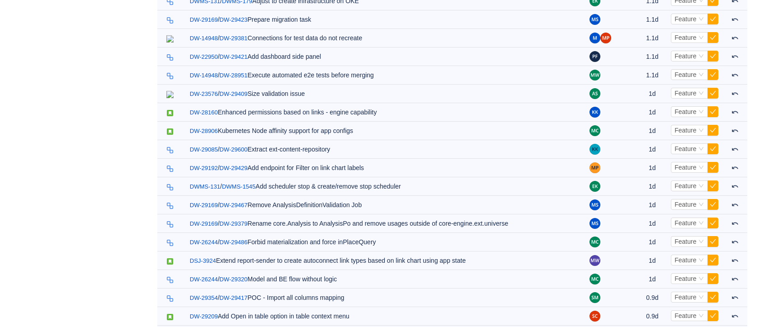
scroll to position [0, 0]
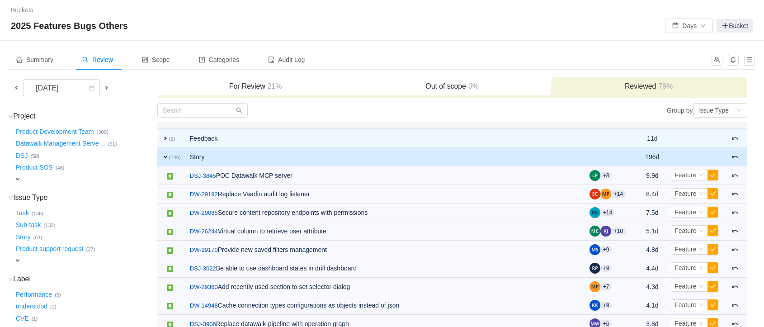
click at [241, 90] on h3 "For Review 21%" at bounding box center [256, 86] width 188 height 9
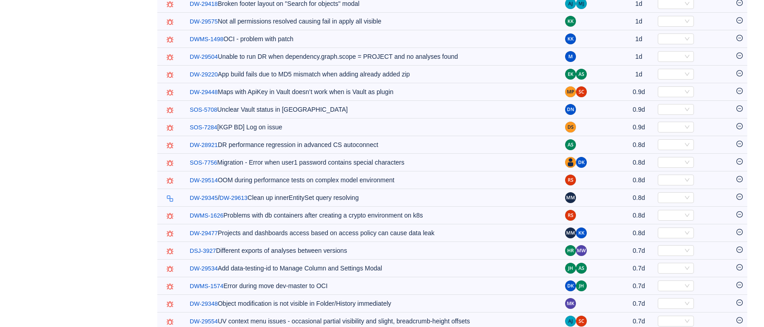
scroll to position [1148, 0]
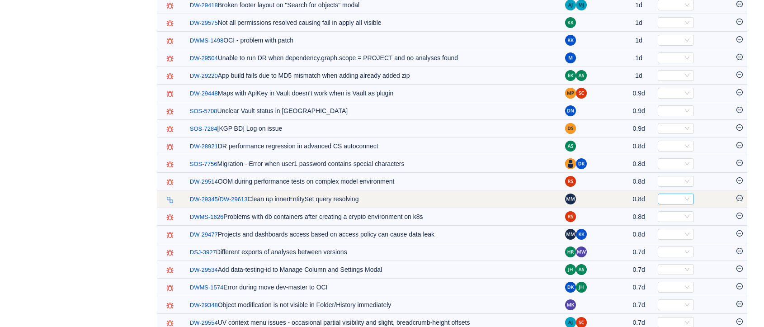
click at [676, 204] on div "Select" at bounding box center [672, 199] width 21 height 10
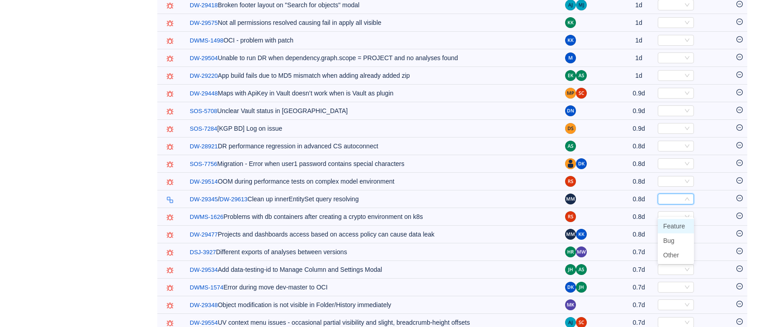
click at [677, 223] on span "Feature" at bounding box center [675, 226] width 22 height 7
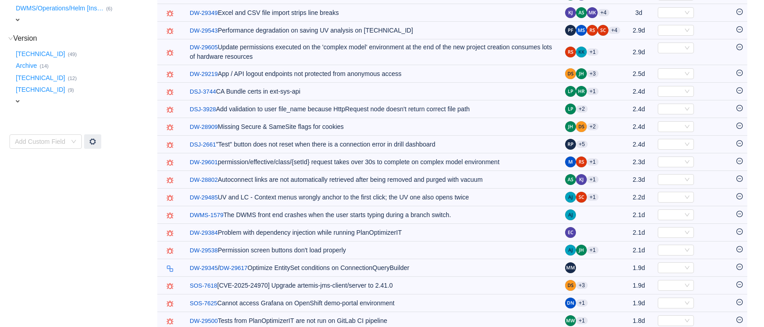
scroll to position [356, 0]
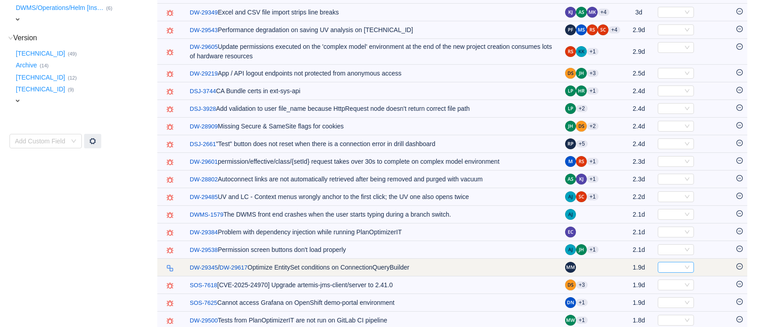
click at [685, 270] on icon "icon: down" at bounding box center [687, 267] width 5 height 5
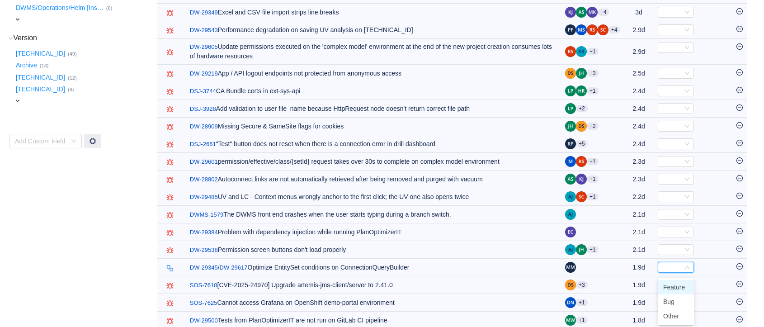
click at [679, 285] on span "Feature" at bounding box center [675, 287] width 22 height 7
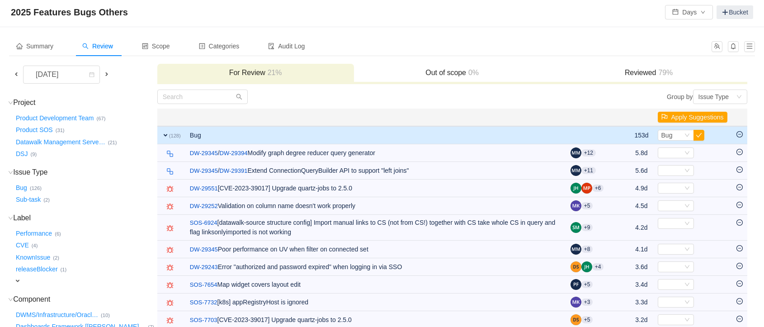
scroll to position [8, 0]
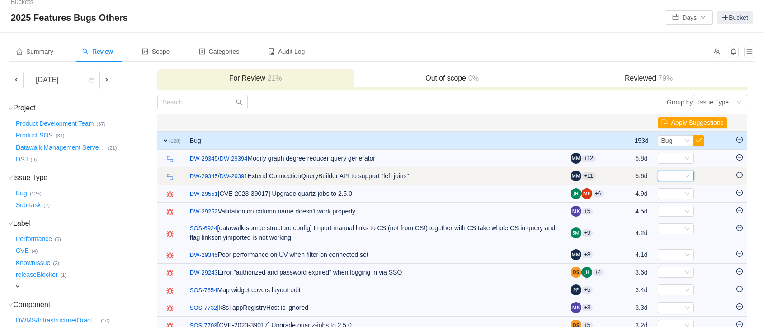
click at [674, 175] on div "Select" at bounding box center [672, 176] width 21 height 10
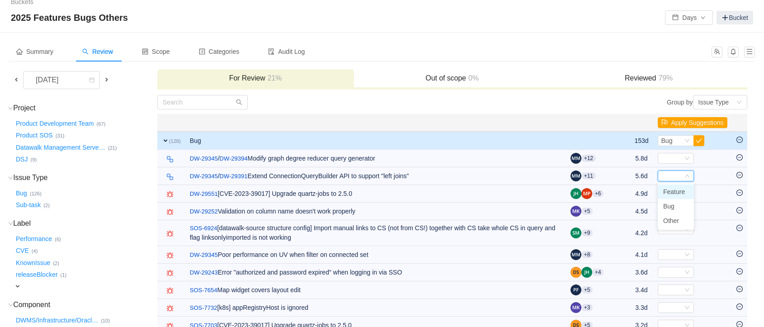
click at [672, 192] on span "Feature" at bounding box center [675, 191] width 22 height 7
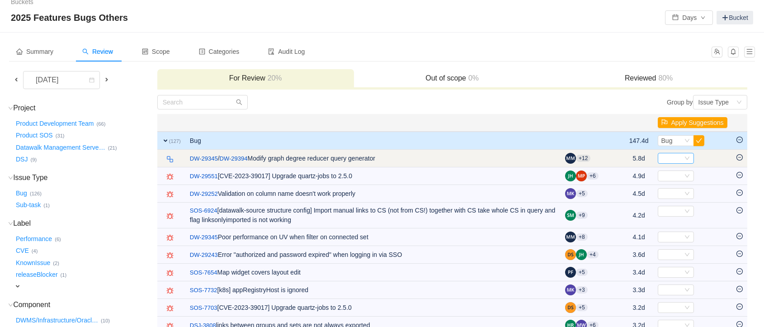
click at [671, 155] on div "Select" at bounding box center [672, 158] width 21 height 10
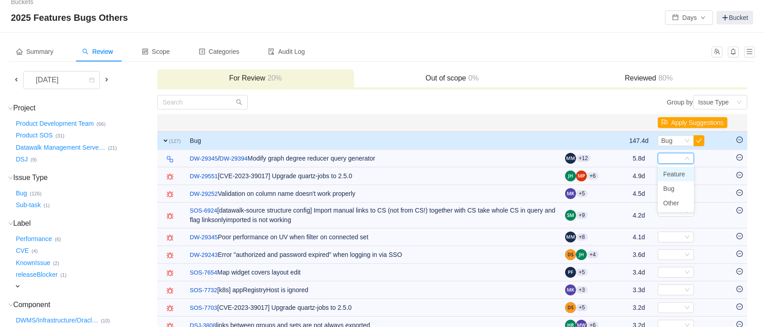
click at [681, 178] on li "Feature" at bounding box center [676, 174] width 36 height 14
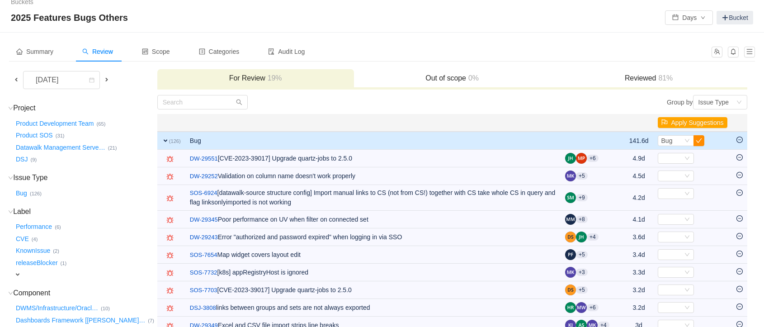
click at [700, 140] on button "button" at bounding box center [699, 140] width 11 height 11
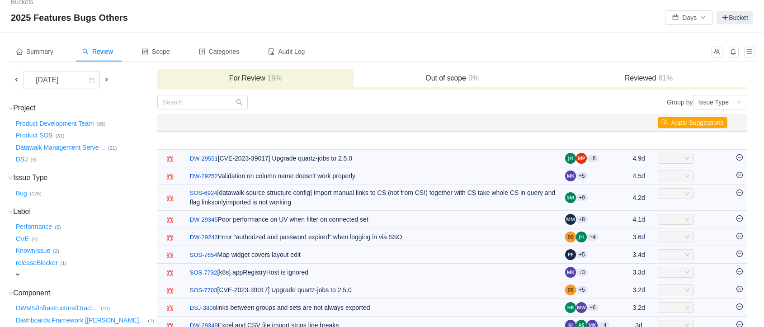
scroll to position [0, 0]
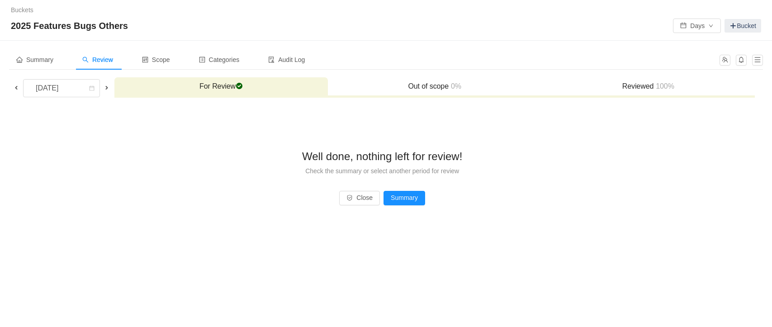
click at [622, 85] on h3 "Reviewed 100%" at bounding box center [648, 86] width 204 height 9
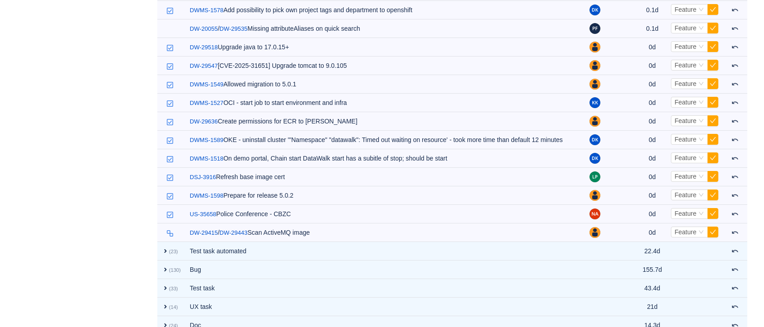
scroll to position [6461, 0]
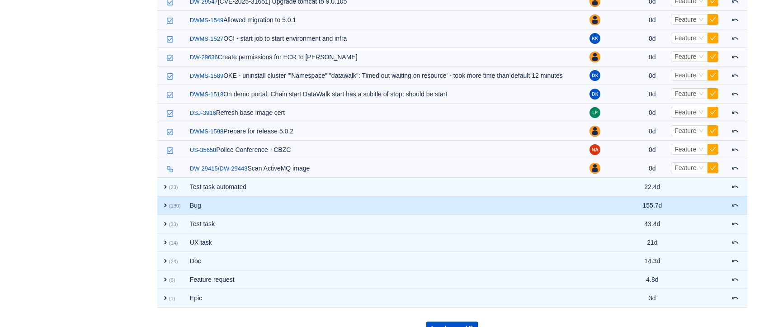
click at [191, 196] on td "Bug" at bounding box center [385, 205] width 400 height 19
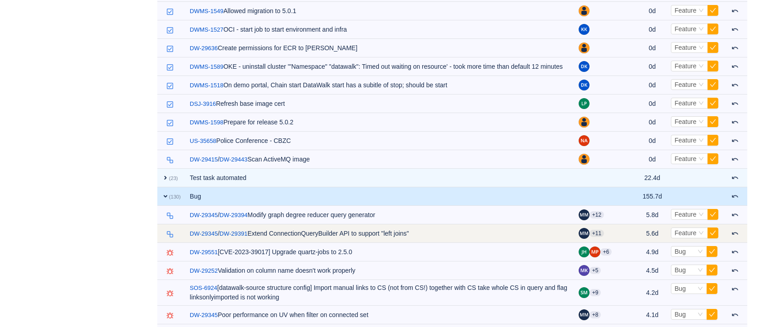
scroll to position [6434, 0]
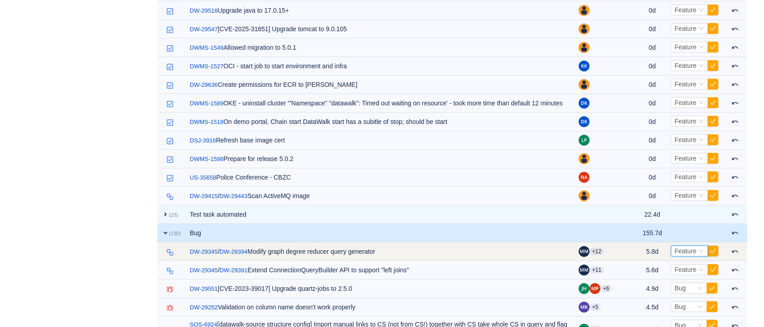
click at [696, 246] on div "Select Feature" at bounding box center [686, 251] width 22 height 10
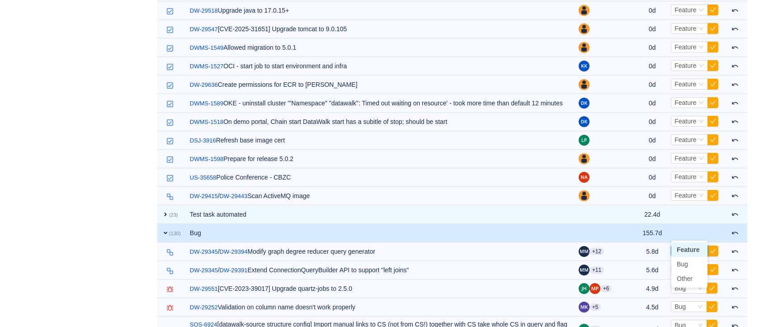
click at [691, 224] on td "Out of scope" at bounding box center [695, 233] width 56 height 19
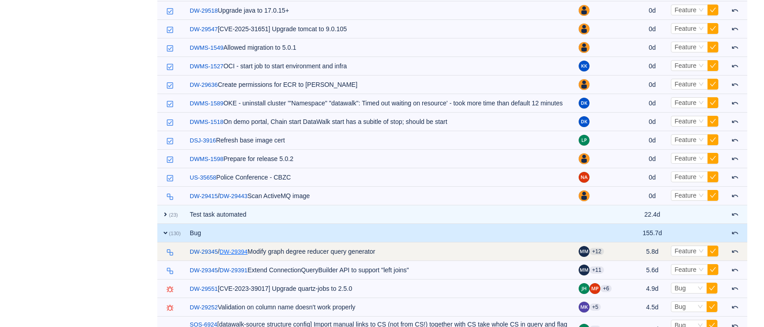
click at [232, 247] on link "DW-29394" at bounding box center [234, 251] width 28 height 9
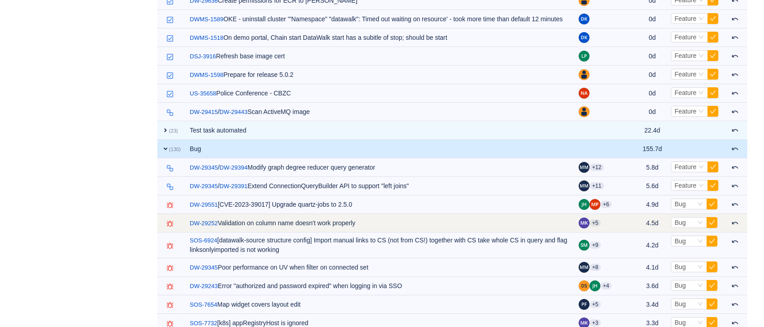
scroll to position [6519, 0]
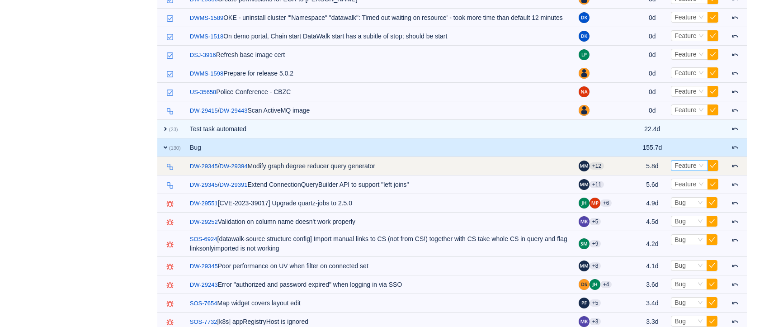
click at [695, 162] on span "Feature" at bounding box center [686, 165] width 22 height 7
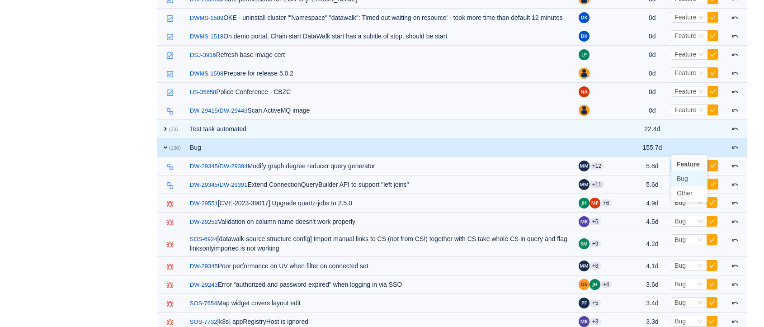
click at [687, 179] on span "Bug" at bounding box center [682, 178] width 11 height 7
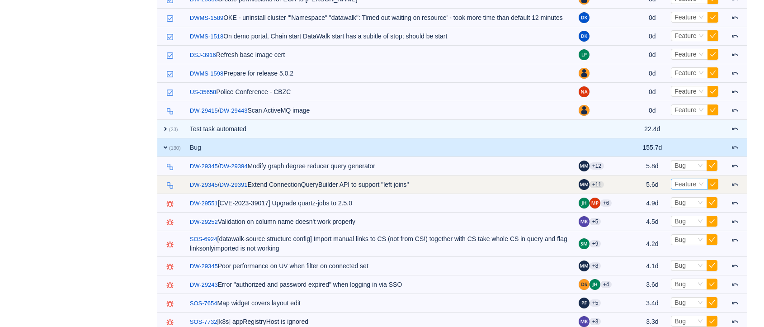
click at [690, 180] on span "Feature" at bounding box center [686, 183] width 22 height 7
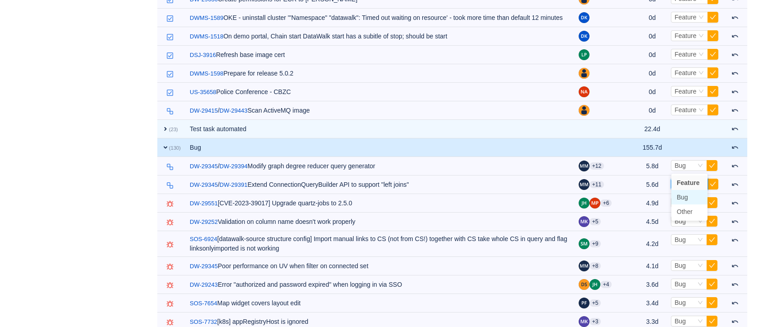
click at [680, 197] on span "Bug" at bounding box center [682, 197] width 11 height 7
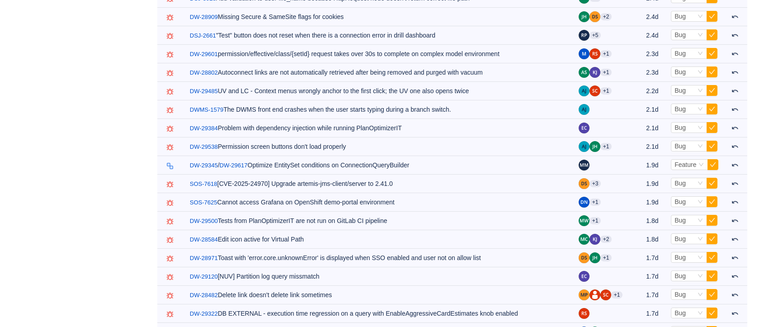
scroll to position [6998, 0]
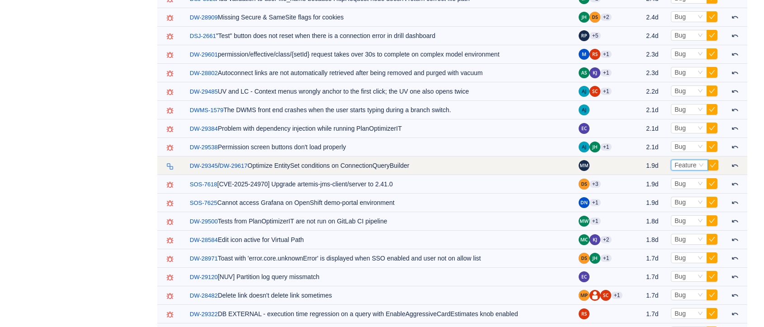
click at [693, 161] on span "Feature" at bounding box center [686, 164] width 22 height 7
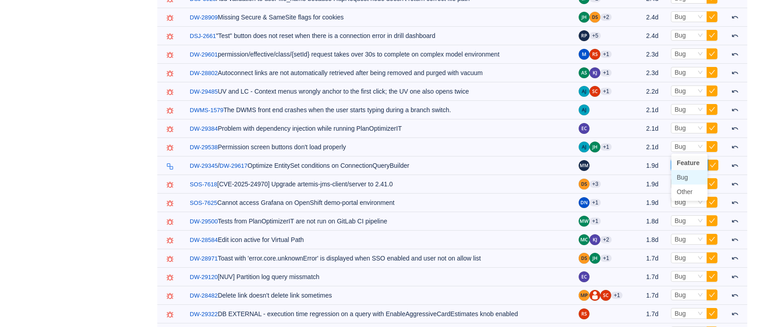
click at [684, 174] on span "Bug" at bounding box center [682, 177] width 11 height 7
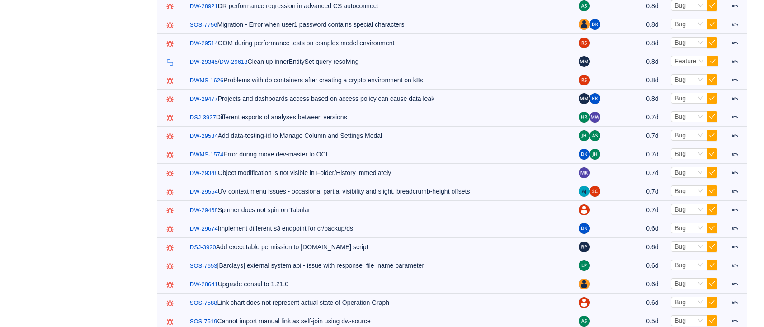
scroll to position [7858, 0]
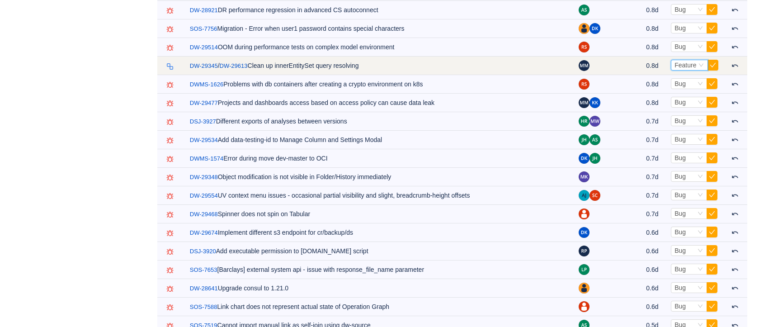
click at [691, 62] on span "Feature" at bounding box center [686, 65] width 22 height 7
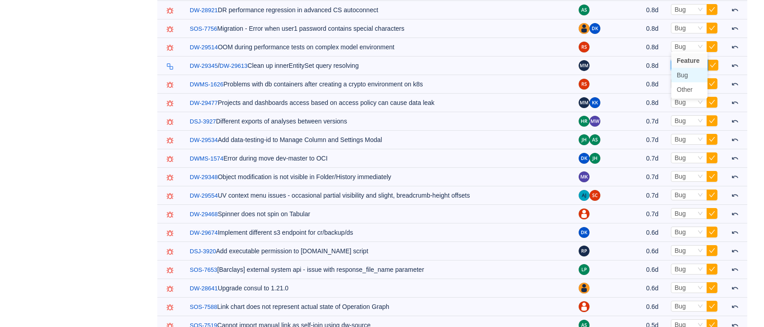
click at [681, 72] on span "Bug" at bounding box center [682, 74] width 11 height 7
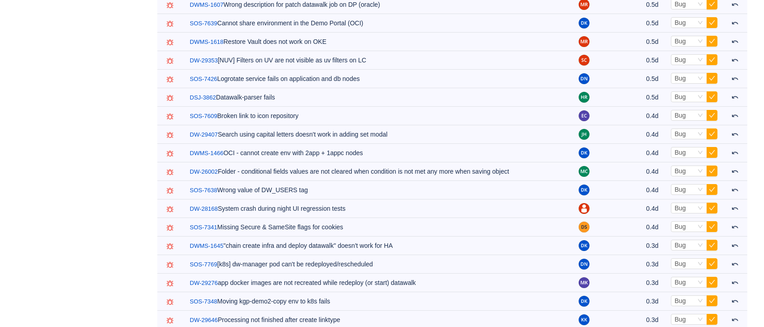
scroll to position [8880, 0]
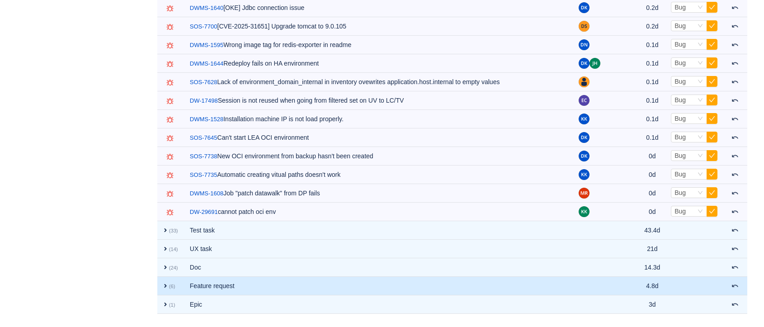
click at [220, 277] on td "Feature request" at bounding box center [379, 286] width 389 height 19
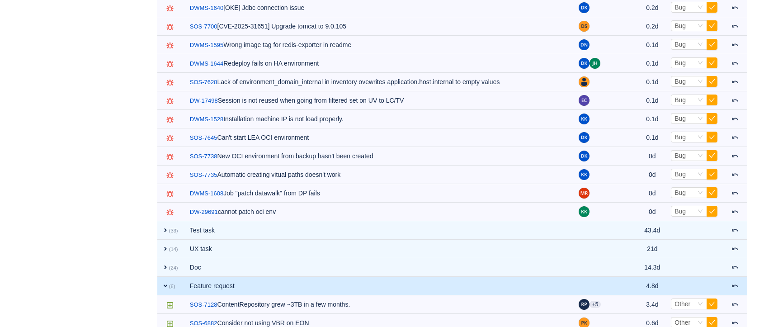
scroll to position [8992, 0]
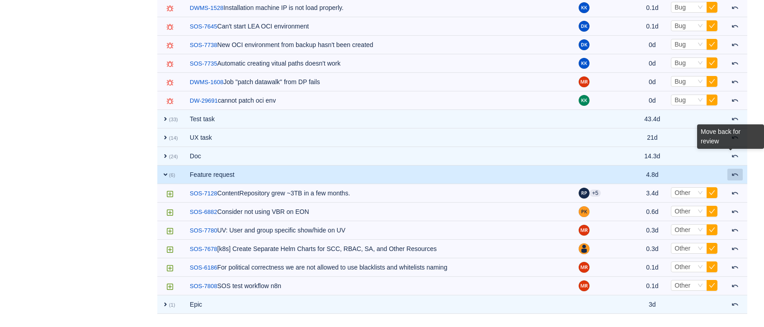
click at [738, 147] on div "Move back for review" at bounding box center [731, 136] width 67 height 24
click at [732, 171] on span at bounding box center [735, 174] width 7 height 7
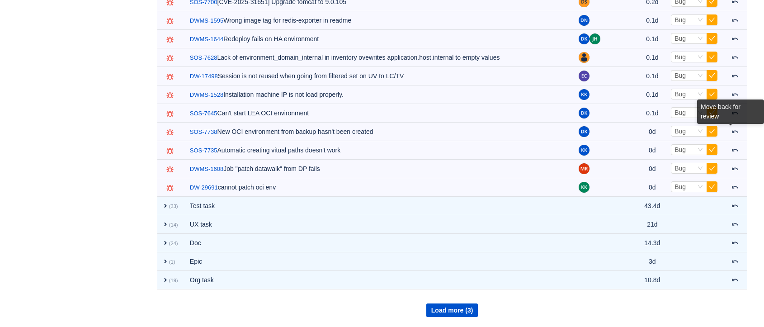
scroll to position [8880, 0]
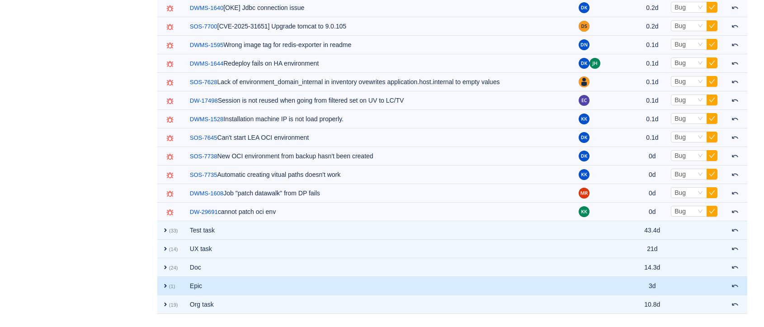
click at [256, 277] on td "Epic" at bounding box center [379, 286] width 389 height 19
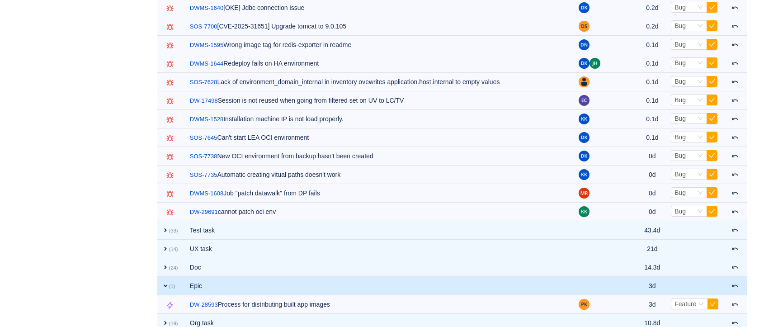
scroll to position [8898, 0]
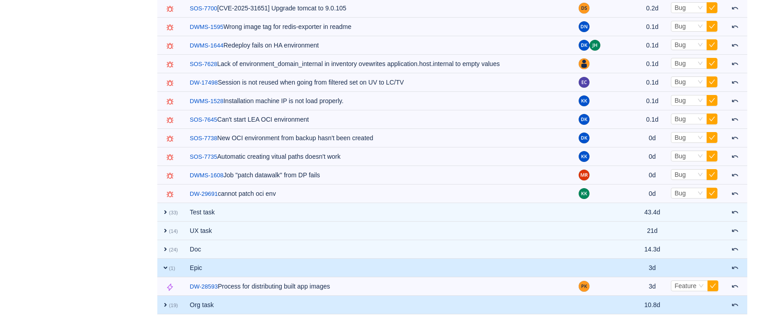
click at [304, 296] on td "Org task" at bounding box center [379, 305] width 389 height 19
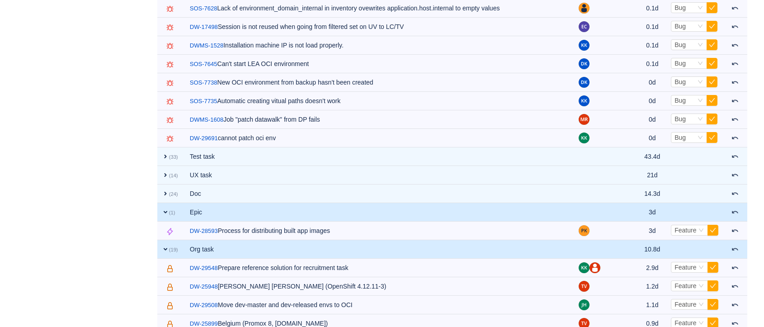
scroll to position [8953, 0]
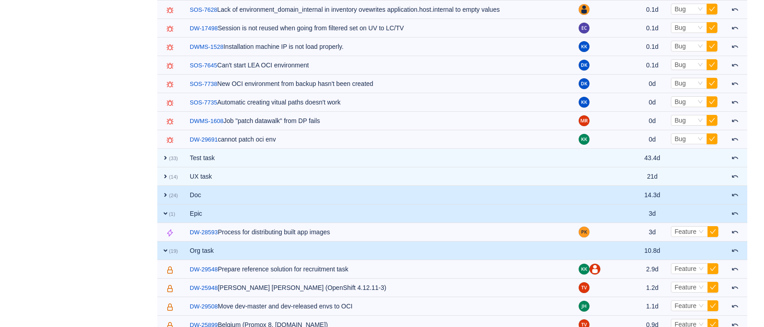
click at [210, 186] on td "Doc" at bounding box center [379, 195] width 389 height 19
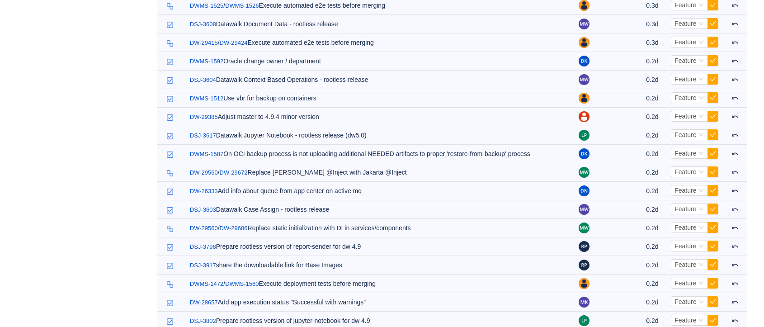
scroll to position [0, 0]
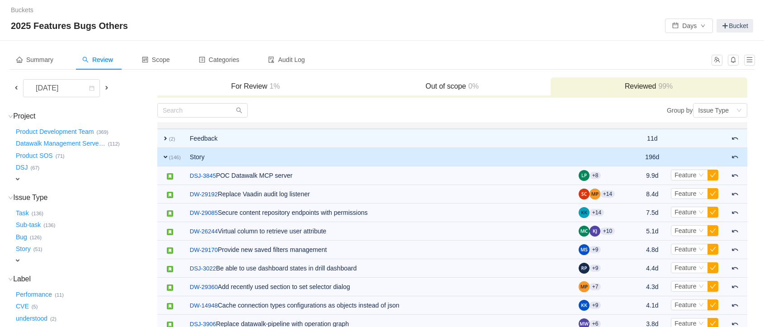
click at [242, 87] on h3 "For Review 1%" at bounding box center [256, 86] width 188 height 9
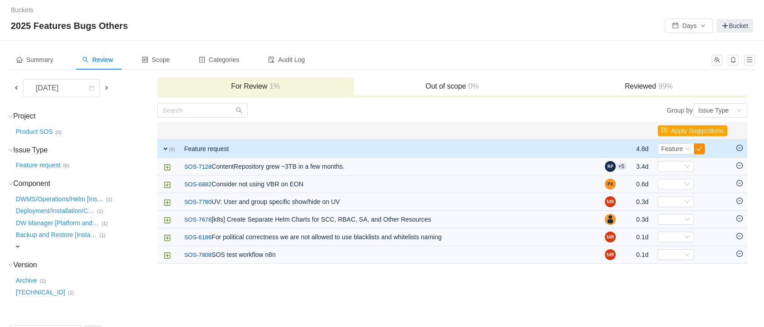
click at [702, 147] on button "button" at bounding box center [699, 148] width 11 height 11
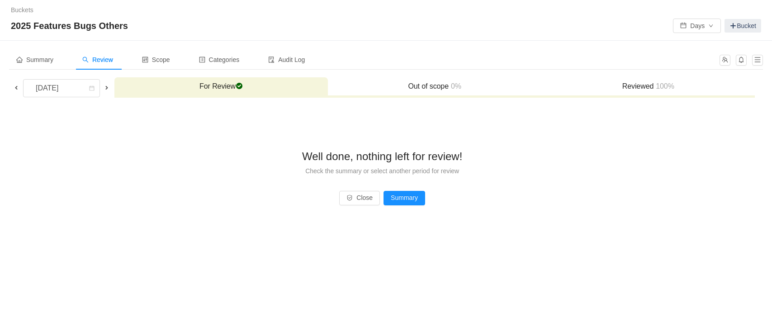
click at [104, 87] on span at bounding box center [106, 87] width 7 height 7
click at [635, 82] on h3 "Reviewed 100%" at bounding box center [648, 86] width 204 height 9
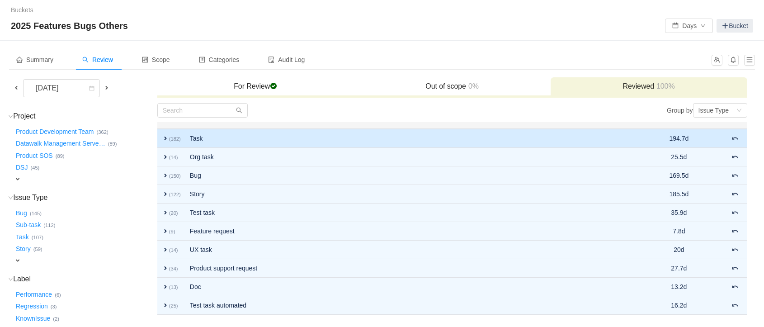
click at [164, 138] on span "expand" at bounding box center [165, 138] width 7 height 7
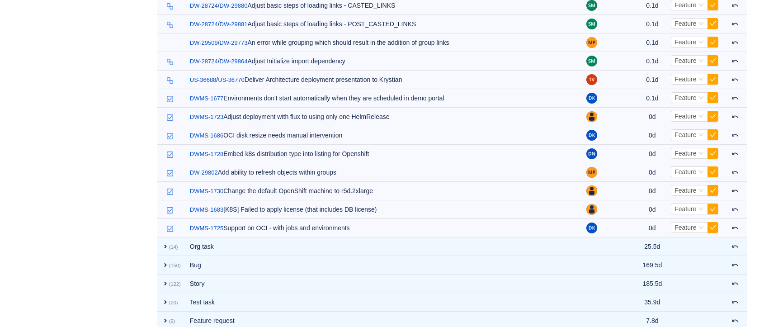
scroll to position [3398, 0]
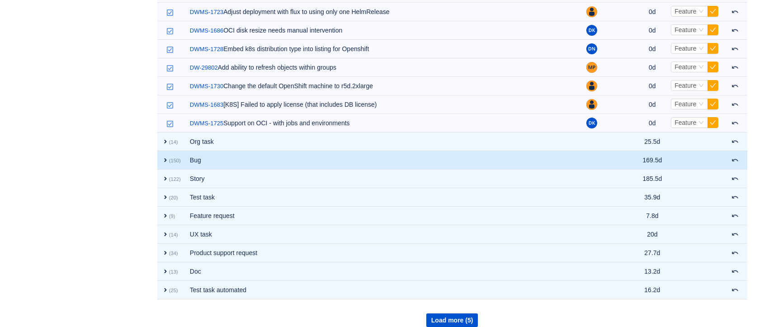
click at [164, 157] on span "expand" at bounding box center [165, 160] width 7 height 7
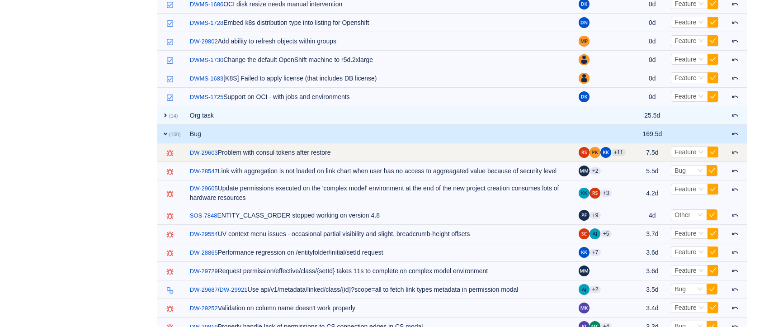
scroll to position [3434, 0]
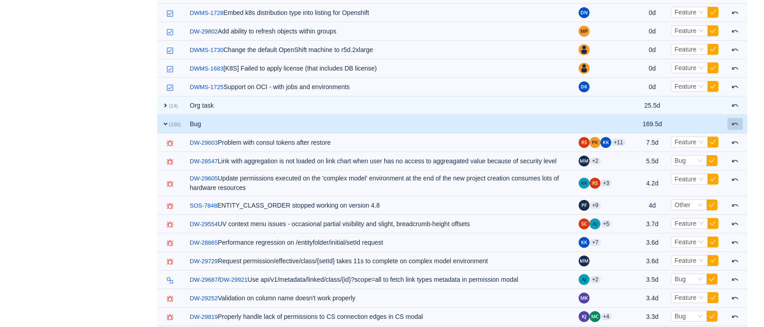
click at [735, 120] on span at bounding box center [735, 123] width 7 height 7
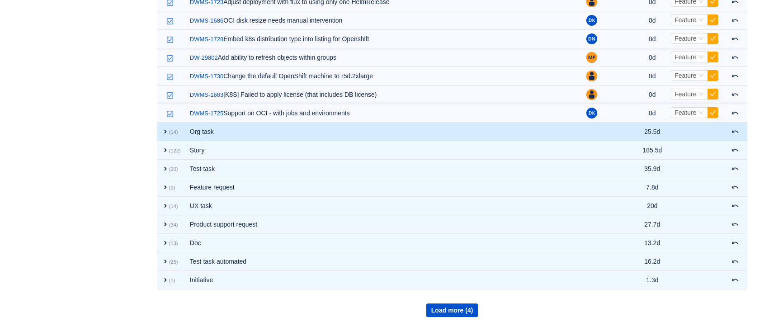
scroll to position [3398, 0]
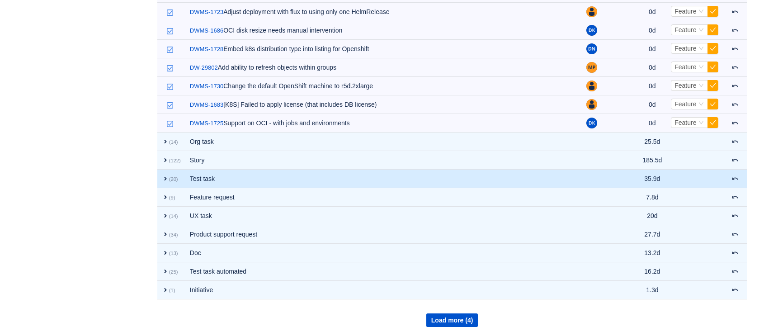
click at [221, 173] on td "Test task" at bounding box center [383, 179] width 397 height 19
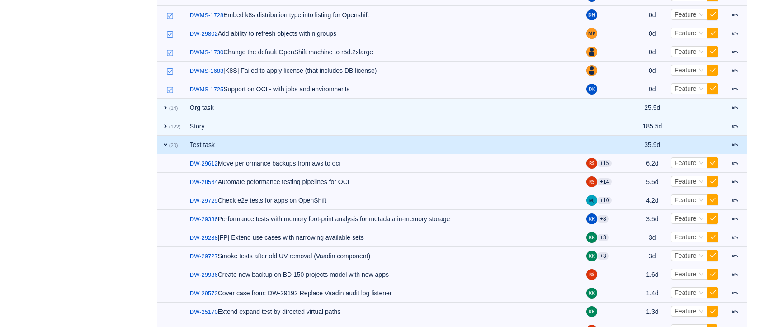
scroll to position [3434, 0]
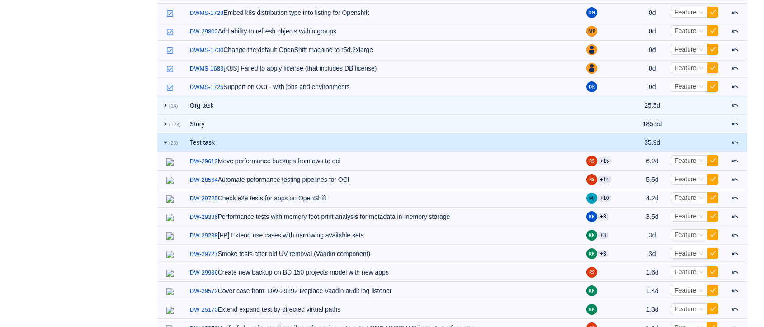
click at [163, 139] on span "expand" at bounding box center [165, 142] width 7 height 7
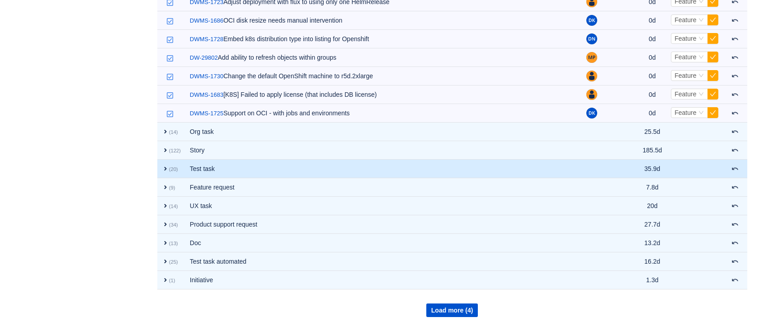
scroll to position [3398, 0]
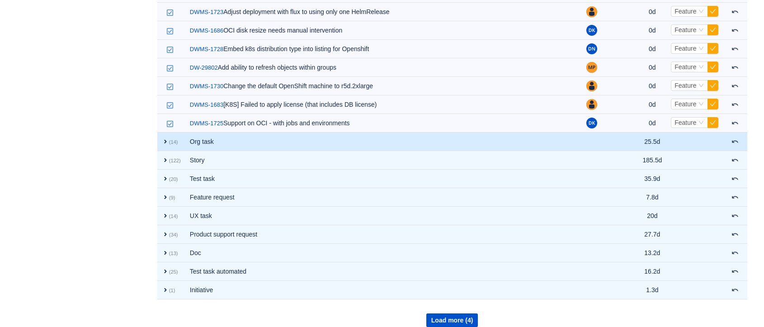
click at [186, 133] on td "Org task" at bounding box center [383, 142] width 397 height 19
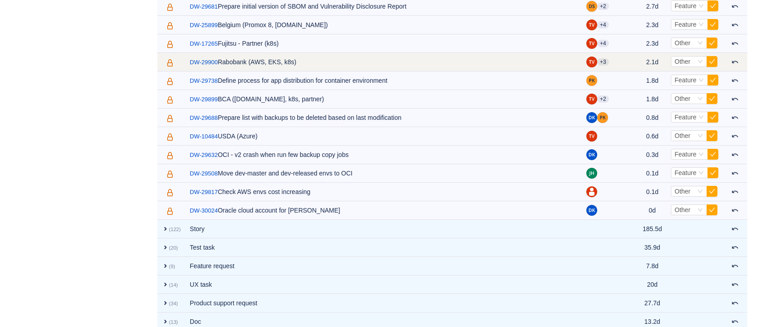
scroll to position [3589, 0]
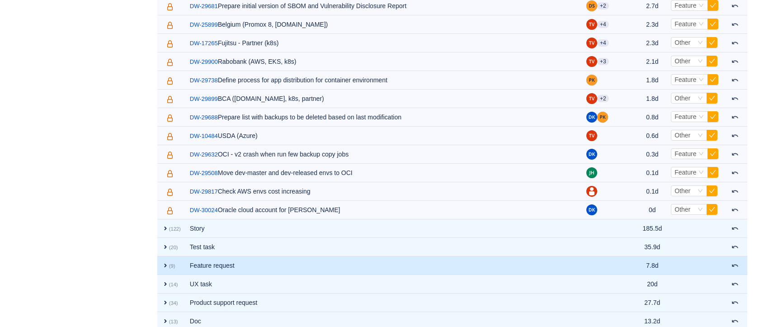
click at [235, 256] on td "Feature request" at bounding box center [383, 265] width 397 height 19
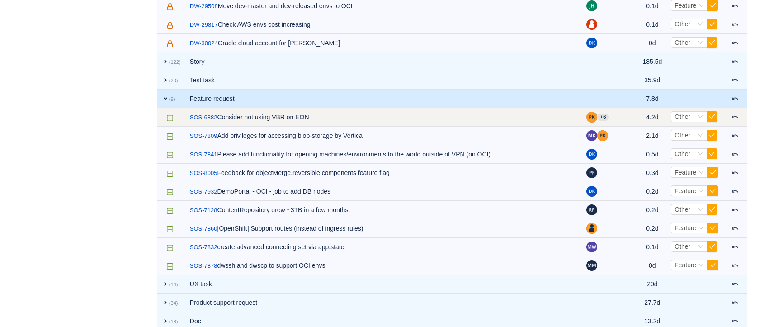
scroll to position [3763, 0]
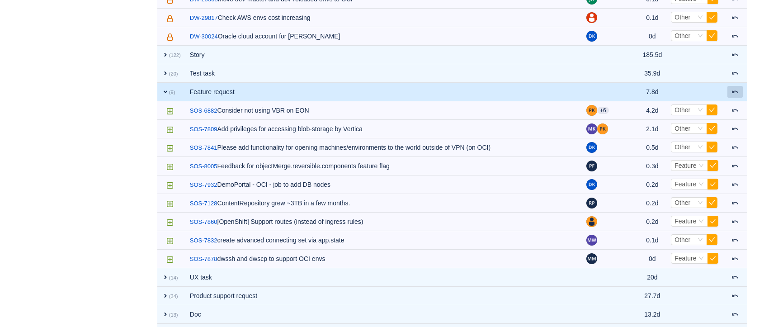
click at [732, 86] on button at bounding box center [735, 92] width 15 height 12
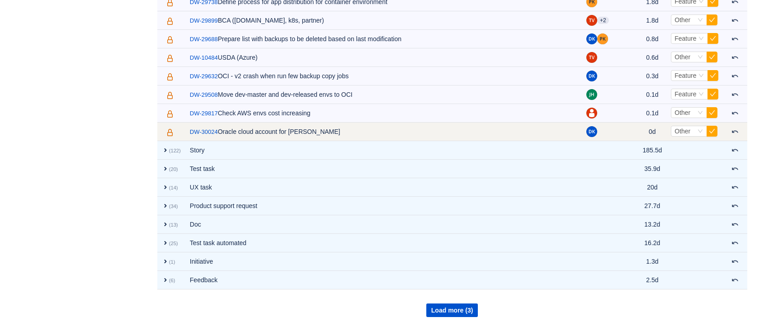
scroll to position [3657, 0]
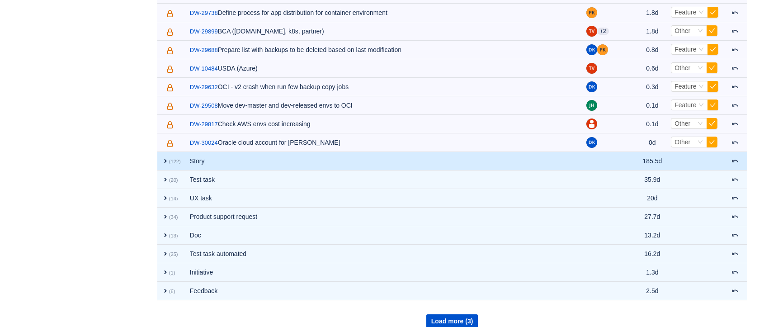
click at [229, 152] on td "Story" at bounding box center [383, 161] width 397 height 19
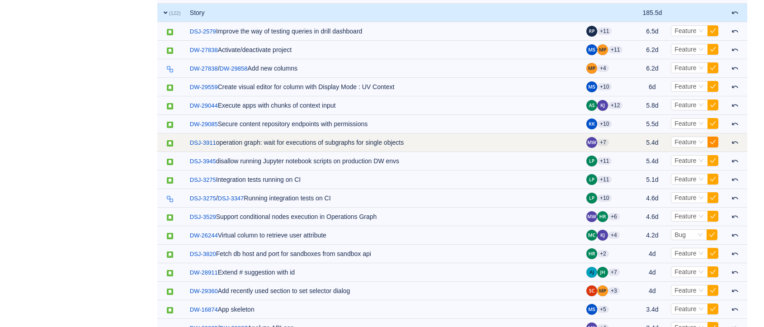
scroll to position [3800, 0]
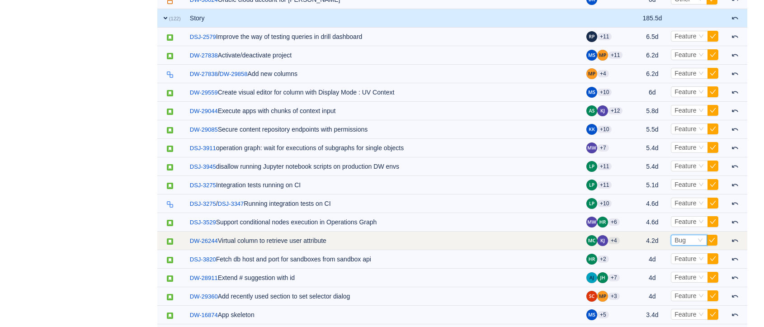
click at [691, 235] on div "Select Bug" at bounding box center [685, 240] width 21 height 10
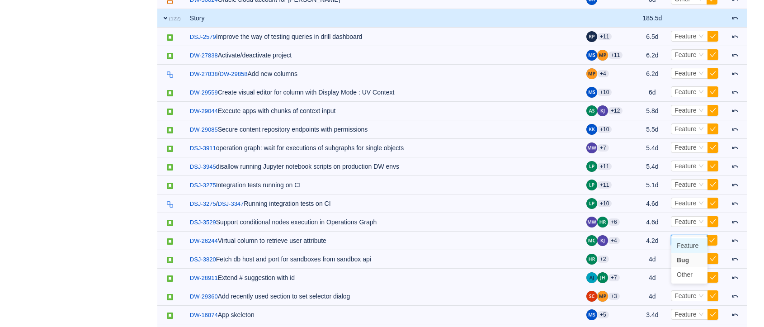
click at [687, 248] on span "Feature" at bounding box center [688, 245] width 22 height 7
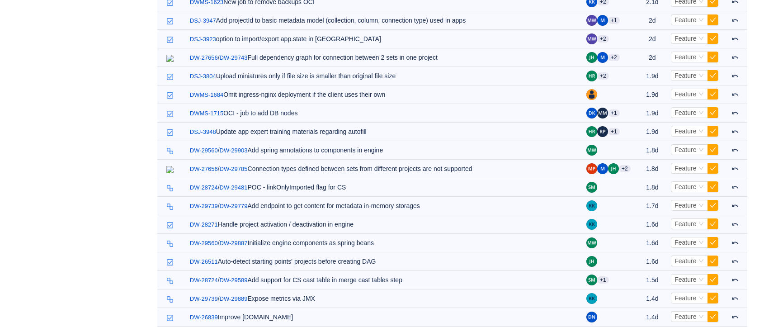
scroll to position [0, 0]
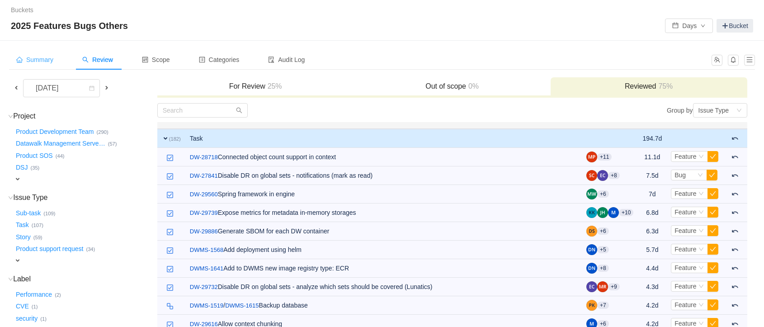
click at [47, 61] on span "Summary" at bounding box center [34, 59] width 37 height 7
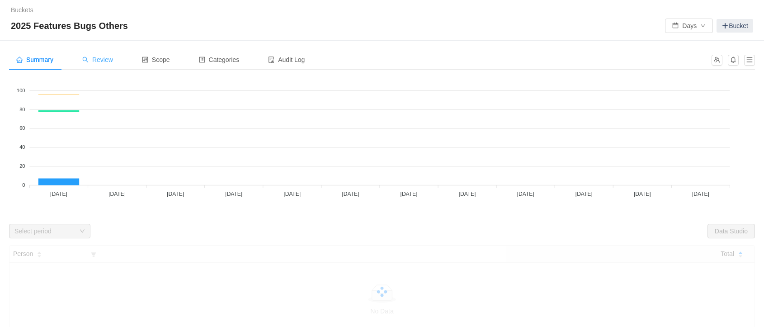
click at [96, 61] on span "Review" at bounding box center [97, 59] width 31 height 7
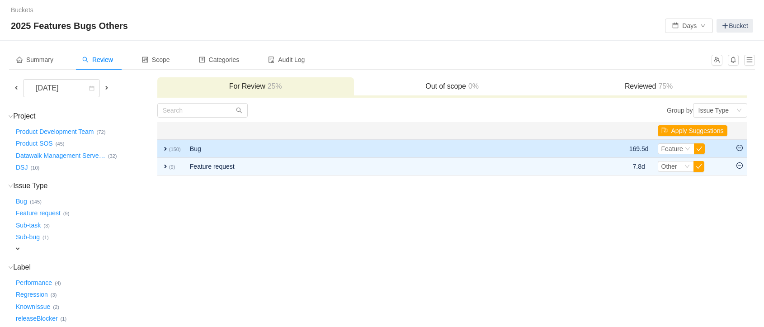
click at [167, 149] on span "expand" at bounding box center [165, 148] width 7 height 7
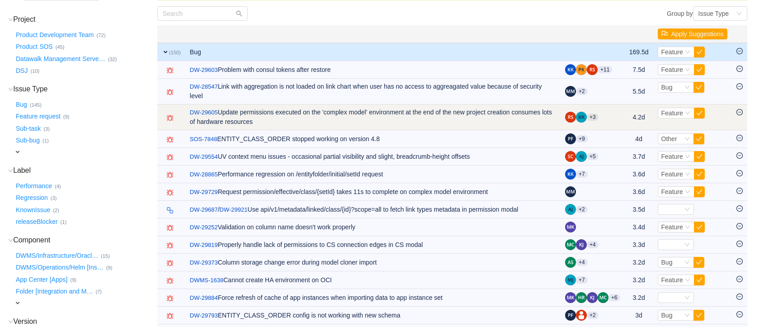
scroll to position [98, 0]
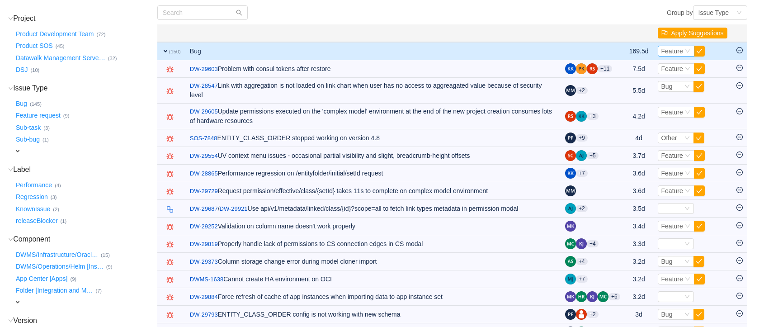
click at [677, 50] on span "Feature" at bounding box center [673, 50] width 22 height 7
click at [673, 80] on span "Bug" at bounding box center [669, 81] width 11 height 7
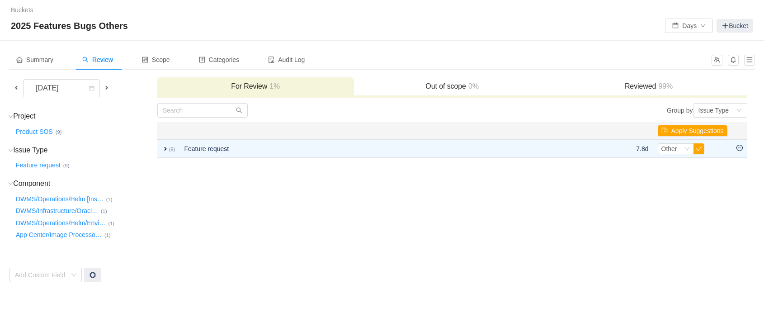
scroll to position [0, 0]
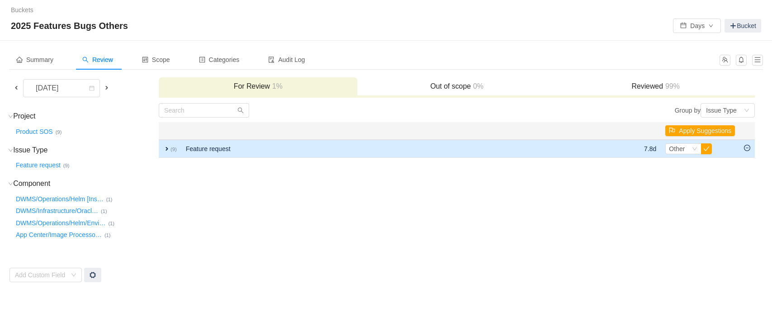
click at [163, 148] on span "expand" at bounding box center [166, 148] width 7 height 7
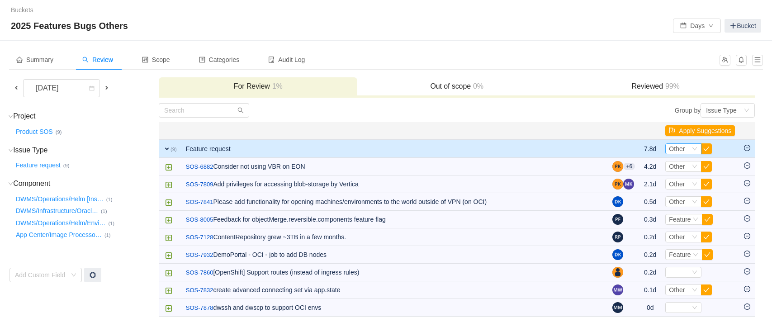
click at [691, 149] on div "Select Other" at bounding box center [683, 148] width 36 height 11
click at [680, 166] on span "Feature" at bounding box center [682, 164] width 22 height 7
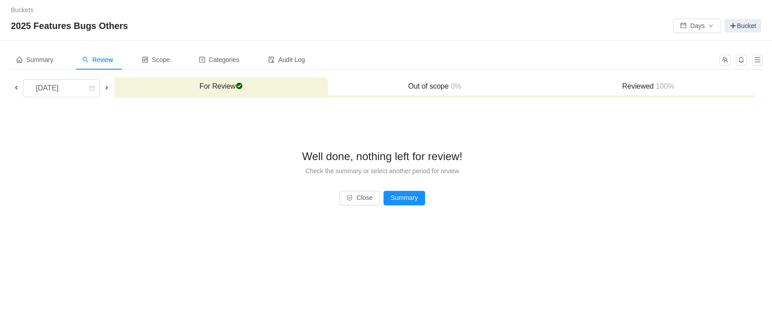
click at [641, 79] on div "Reviewed 100%" at bounding box center [648, 86] width 214 height 19
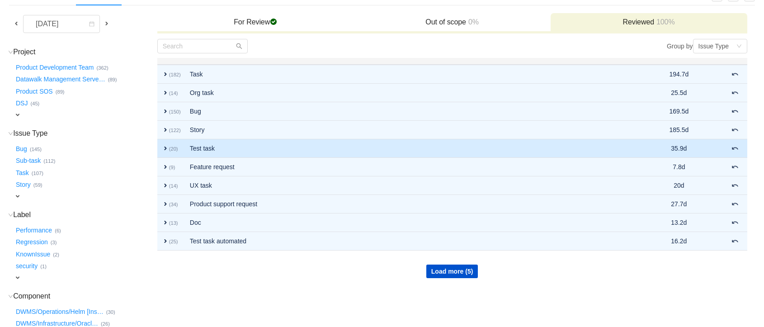
scroll to position [65, 0]
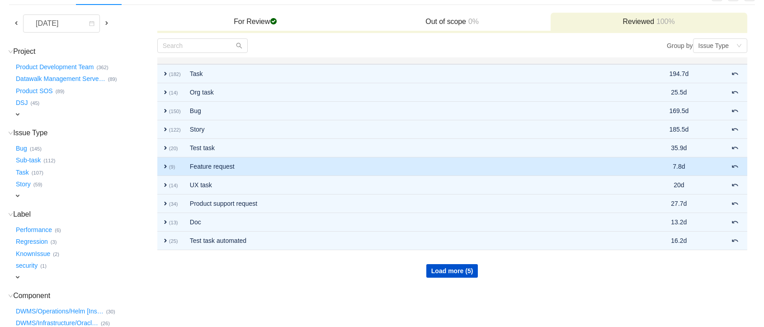
click at [249, 169] on td "Feature request" at bounding box center [399, 166] width 429 height 19
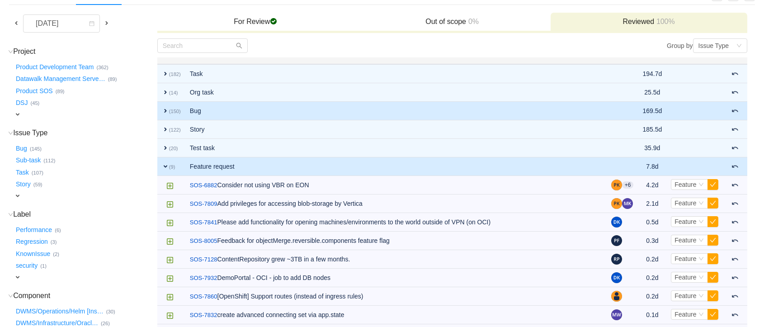
click at [198, 114] on td "Bug" at bounding box center [396, 111] width 422 height 19
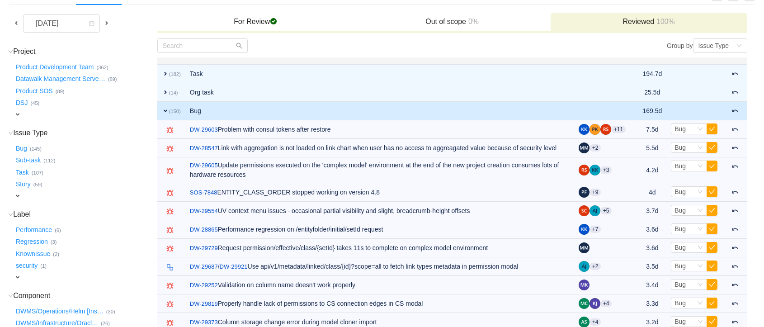
scroll to position [0, 0]
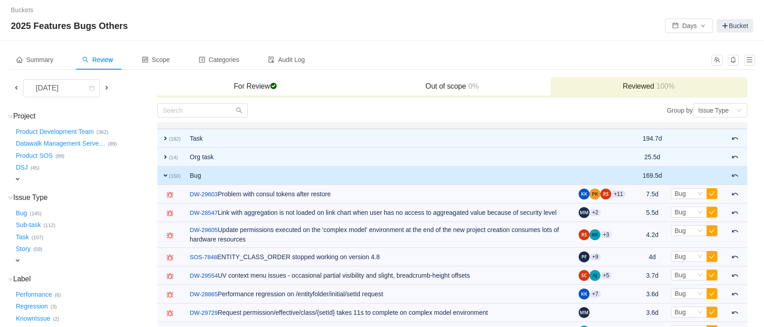
click at [108, 87] on span at bounding box center [106, 87] width 7 height 7
